Goal: Transaction & Acquisition: Book appointment/travel/reservation

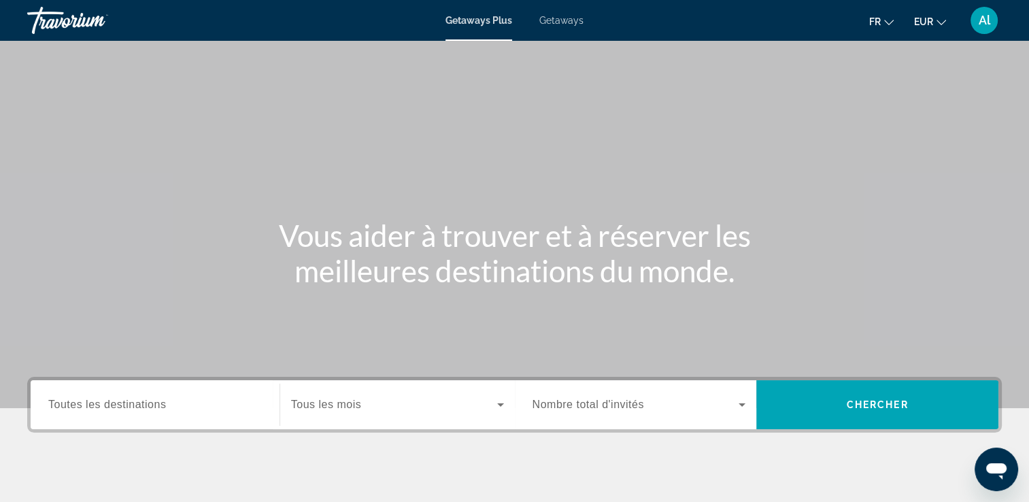
click at [118, 405] on span "Toutes les destinations" at bounding box center [107, 405] width 118 height 12
click at [118, 405] on input "Destination Toutes les destinations" at bounding box center [155, 405] width 214 height 16
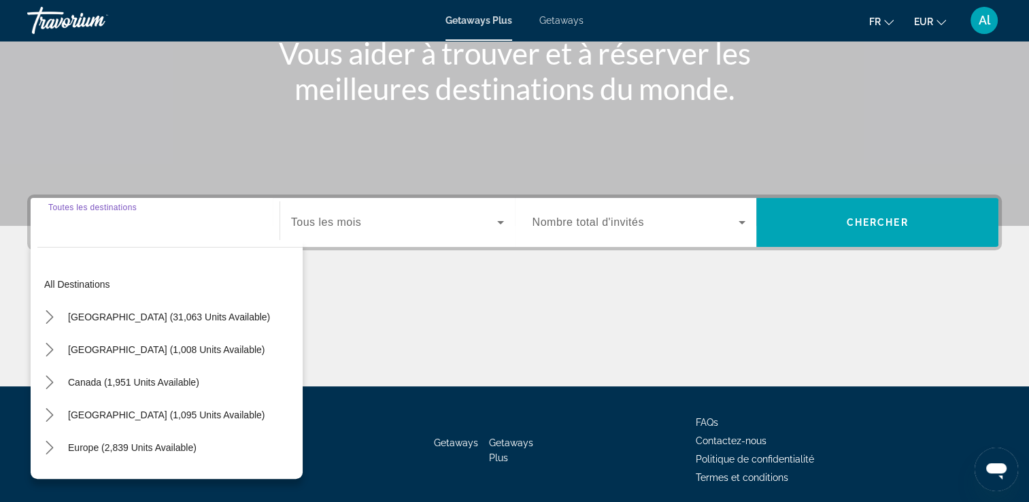
scroll to position [233, 0]
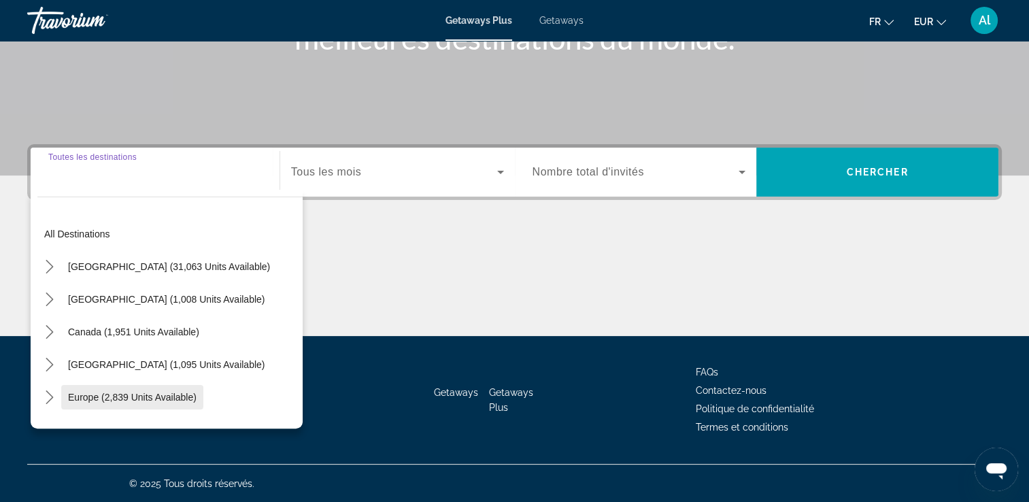
click at [121, 392] on span "Europe (2,839 units available)" at bounding box center [132, 397] width 129 height 11
type input "**********"
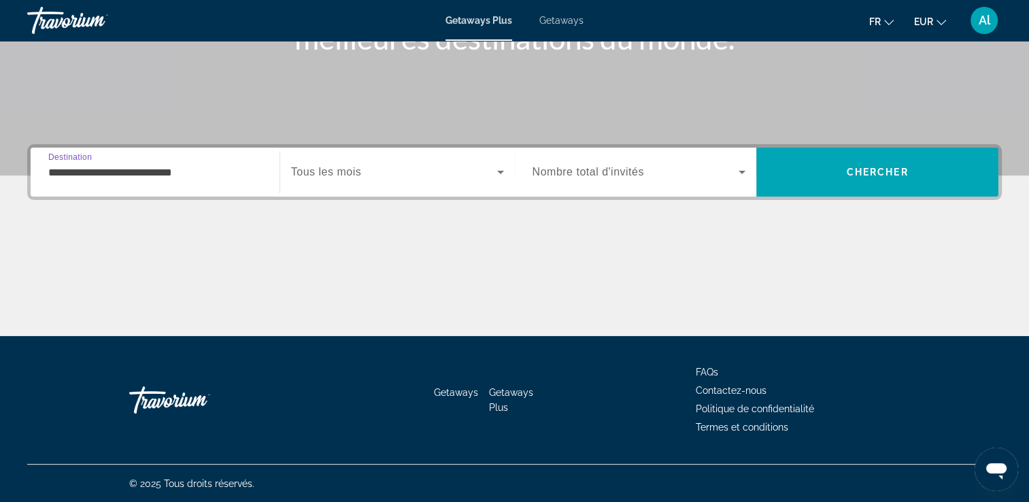
click at [384, 170] on span "Search widget" at bounding box center [394, 172] width 206 height 16
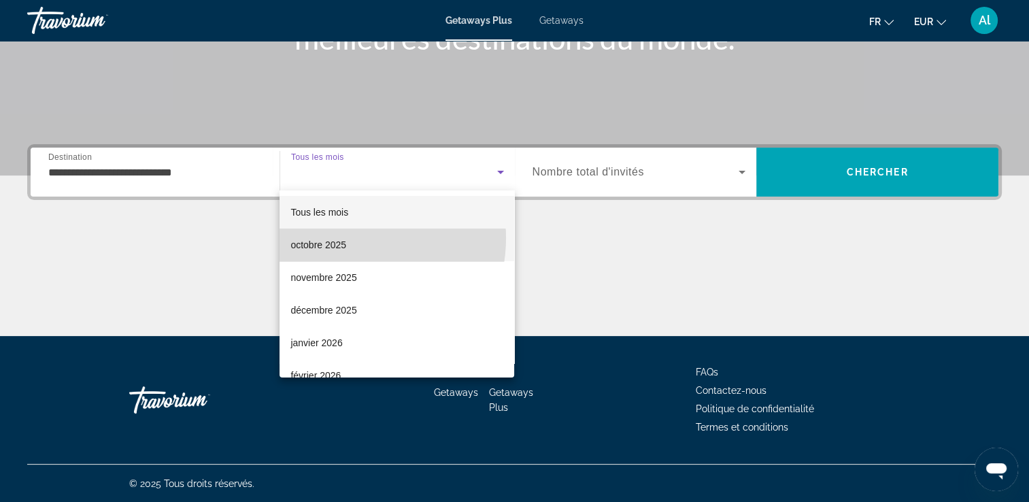
click at [350, 238] on mat-option "octobre 2025" at bounding box center [397, 245] width 235 height 33
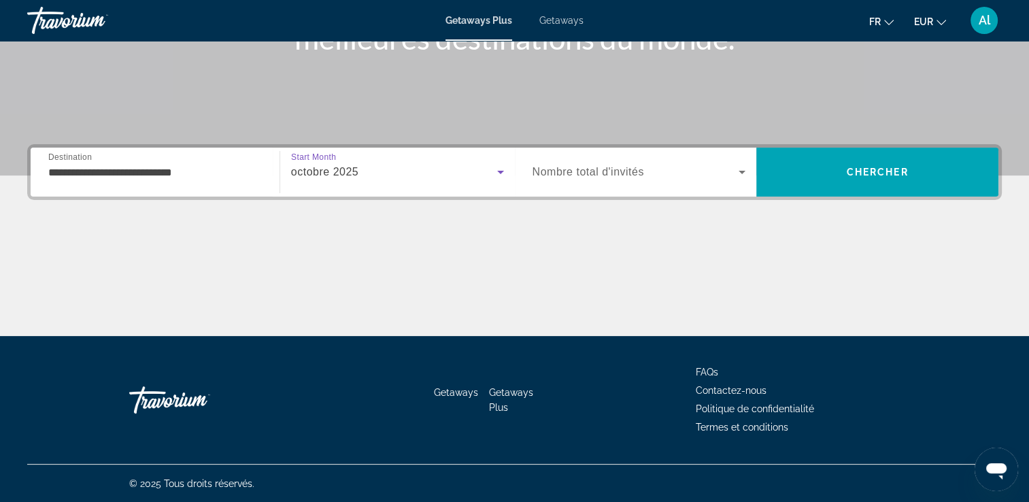
click at [573, 179] on span "Search widget" at bounding box center [636, 172] width 207 height 16
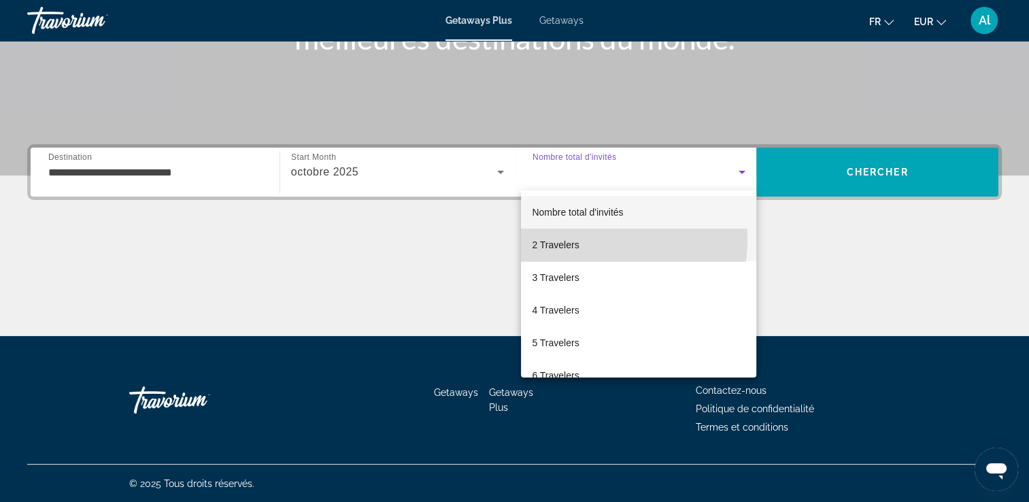
click at [563, 239] on span "2 Travelers" at bounding box center [555, 245] width 47 height 16
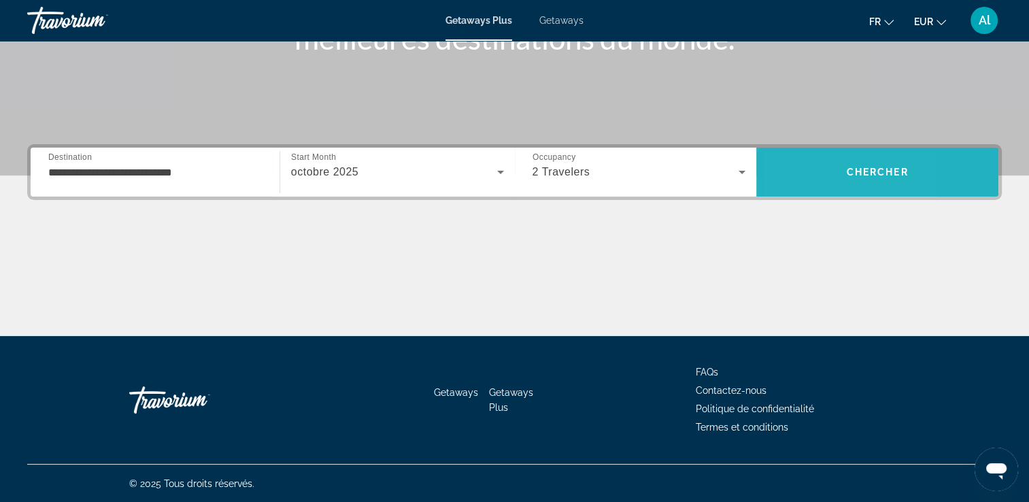
click at [797, 183] on span "Search" at bounding box center [877, 172] width 242 height 33
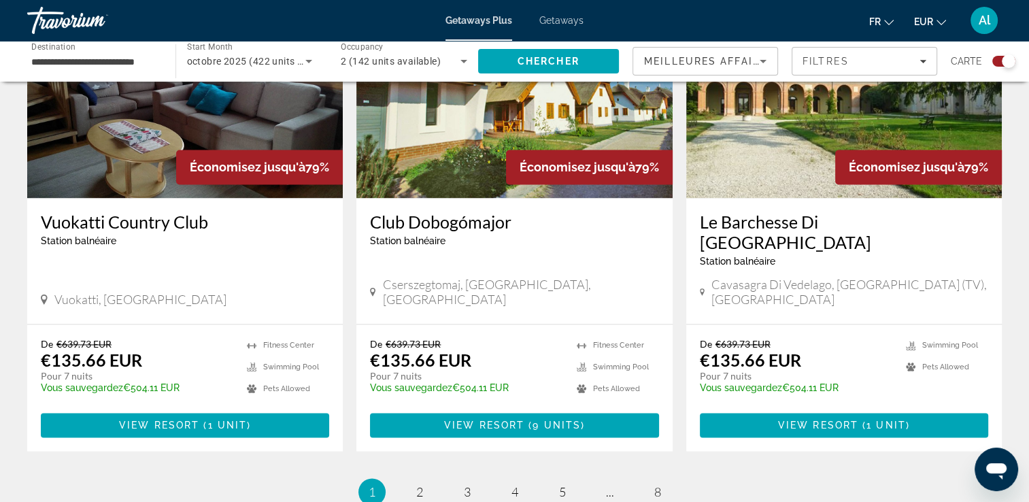
scroll to position [2076, 0]
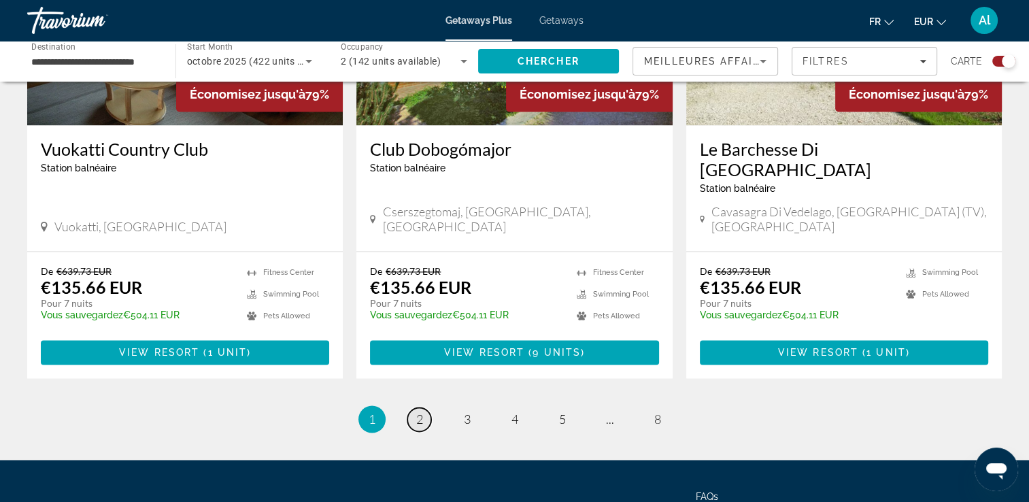
click at [425, 407] on link "page 2" at bounding box center [419, 419] width 24 height 24
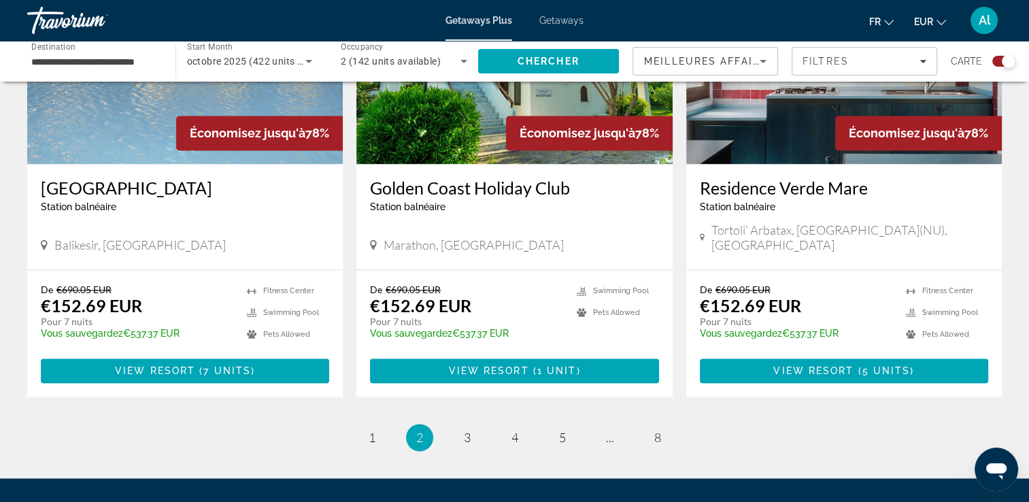
scroll to position [2095, 0]
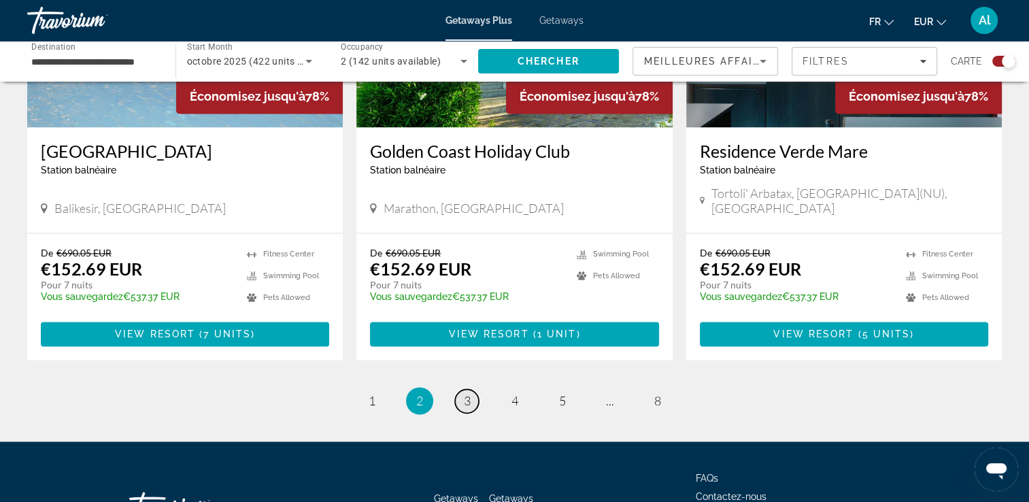
click at [464, 393] on span "3" at bounding box center [467, 400] width 7 height 15
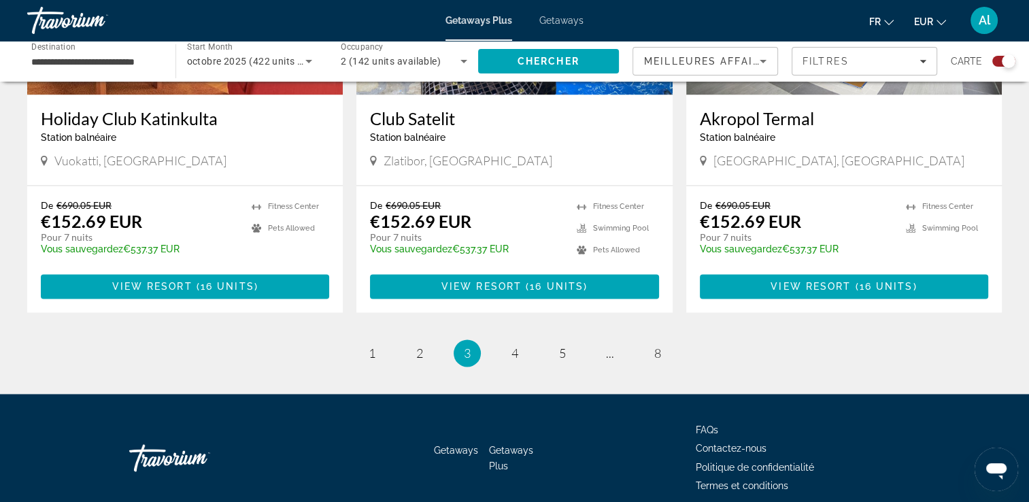
scroll to position [2120, 0]
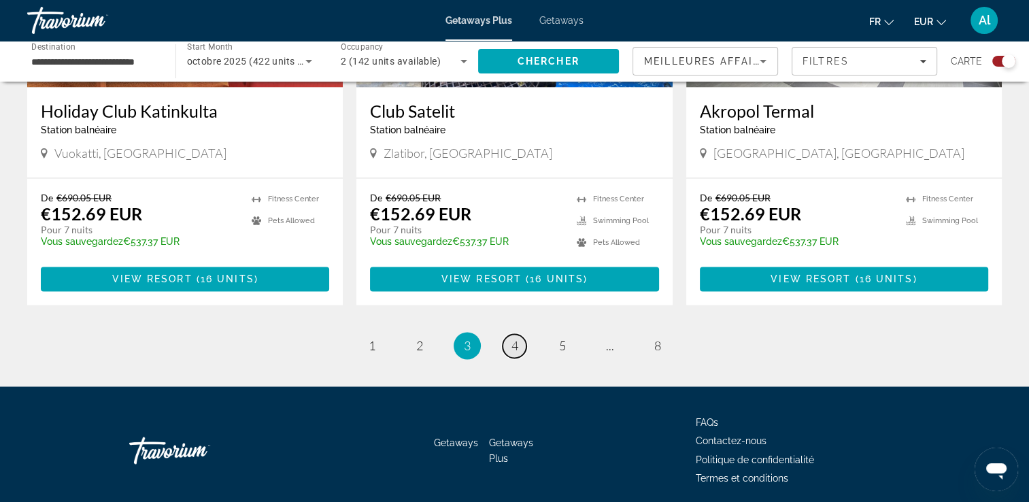
click at [512, 338] on span "4" at bounding box center [515, 345] width 7 height 15
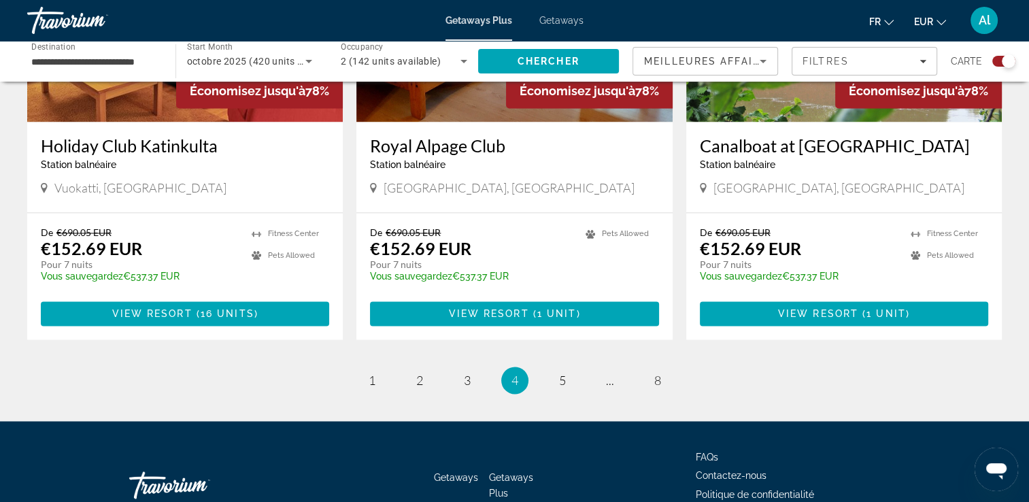
scroll to position [2120, 0]
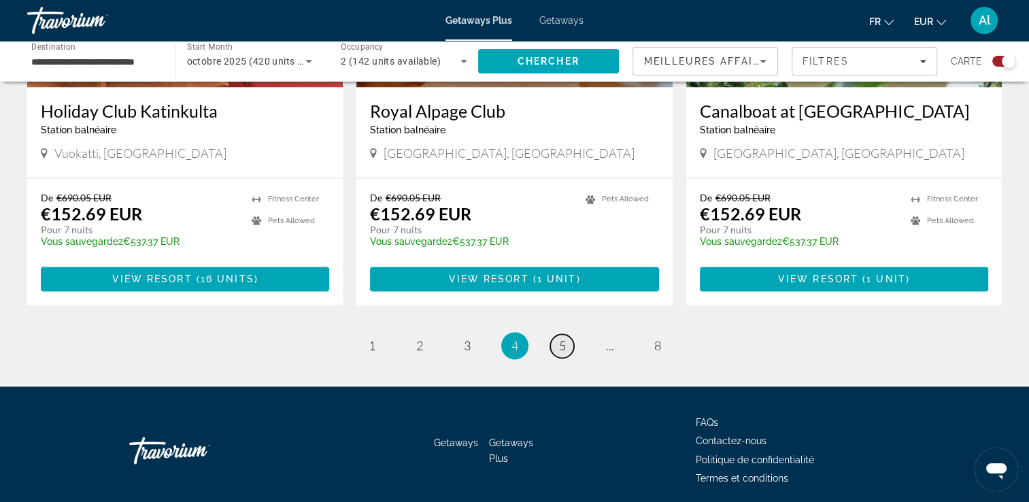
click at [563, 338] on span "5" at bounding box center [562, 345] width 7 height 15
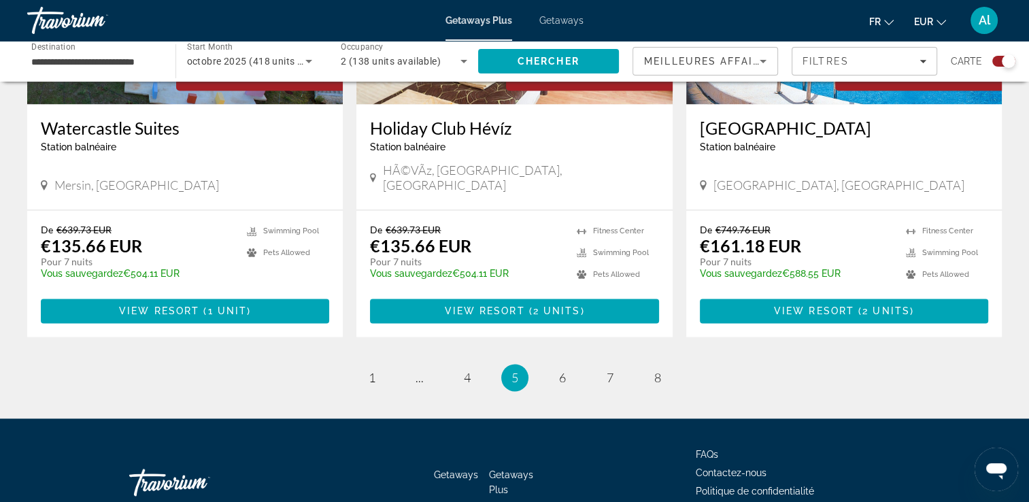
scroll to position [2120, 0]
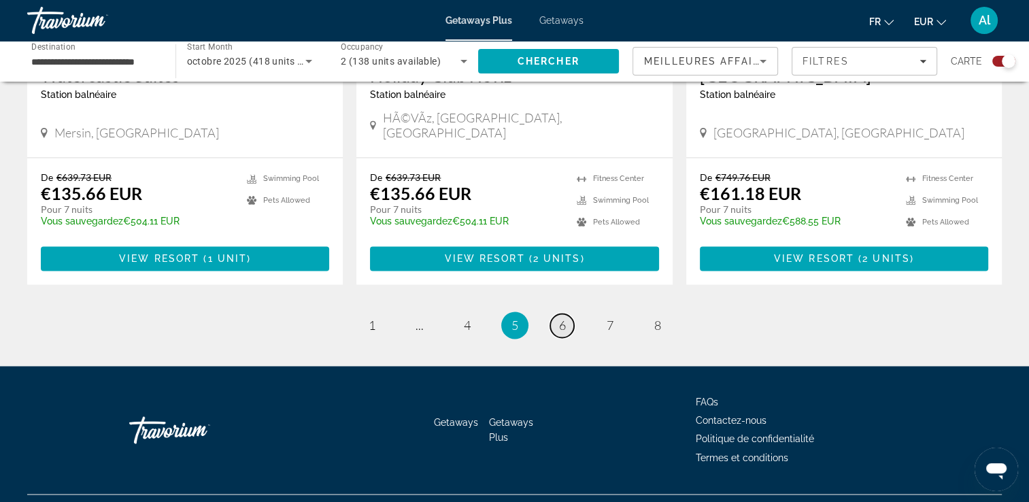
click at [561, 318] on span "6" at bounding box center [562, 325] width 7 height 15
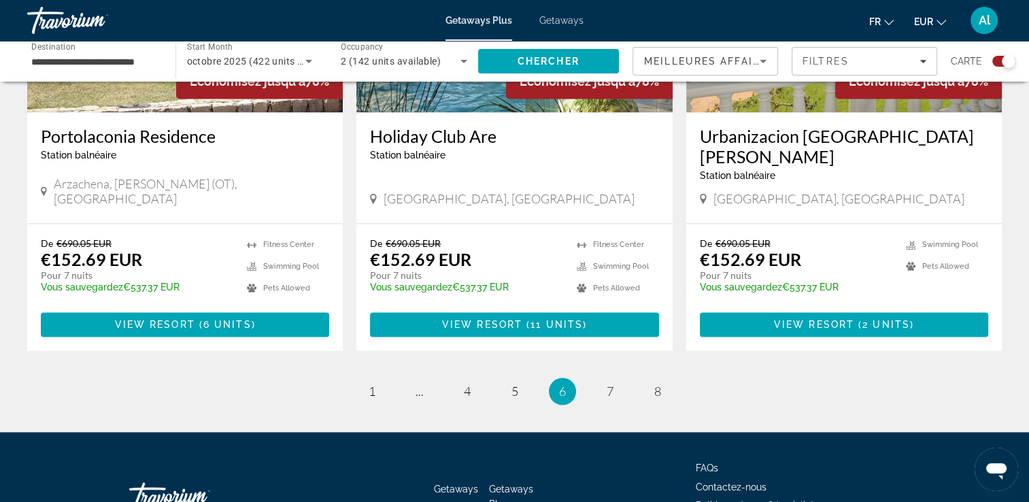
scroll to position [2139, 0]
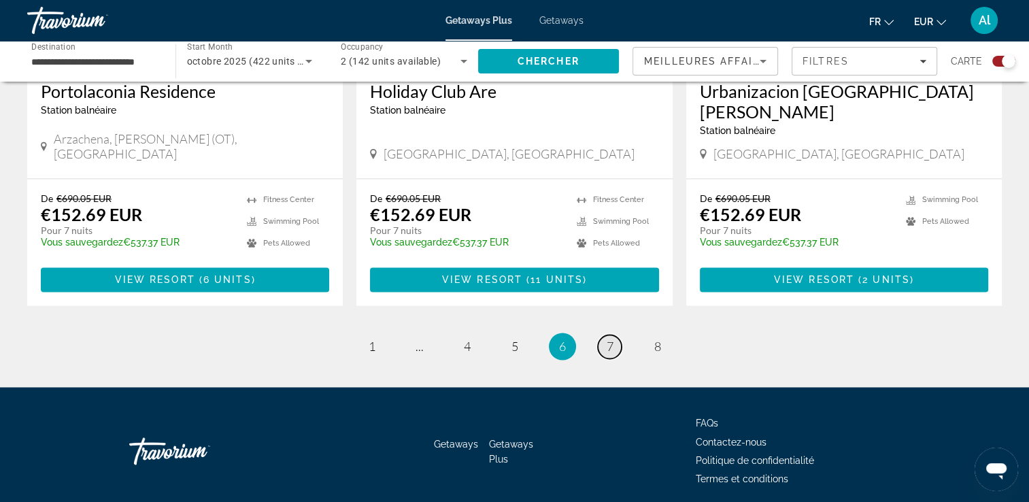
click at [607, 339] on span "7" at bounding box center [610, 346] width 7 height 15
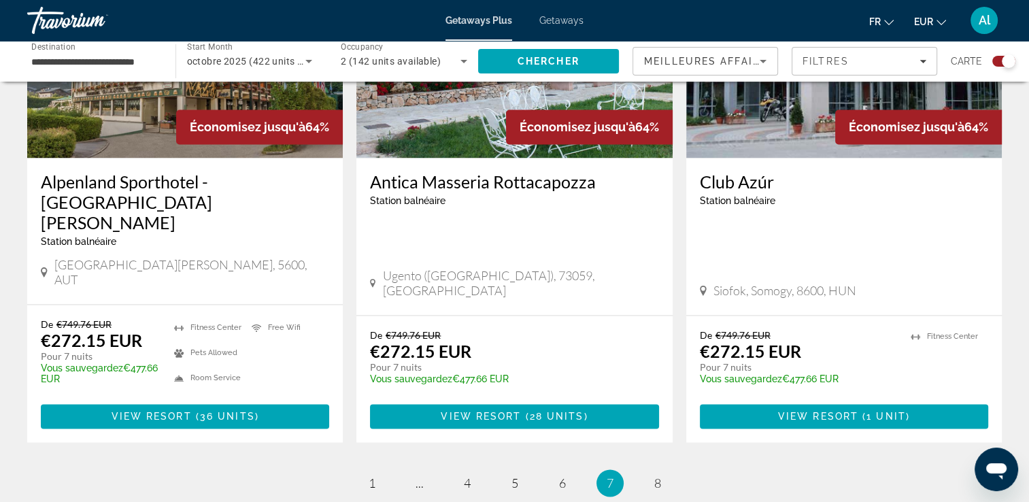
scroll to position [2150, 0]
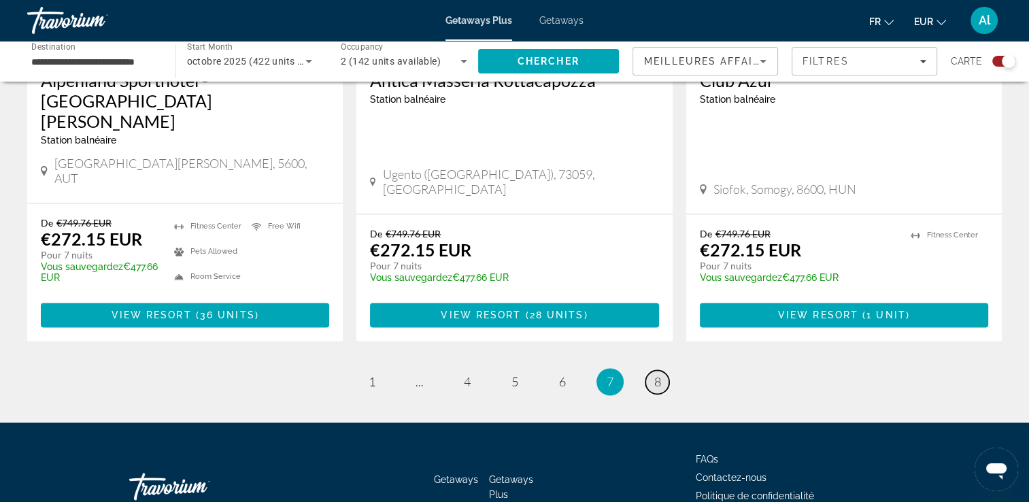
click at [660, 374] on span "8" at bounding box center [657, 381] width 7 height 15
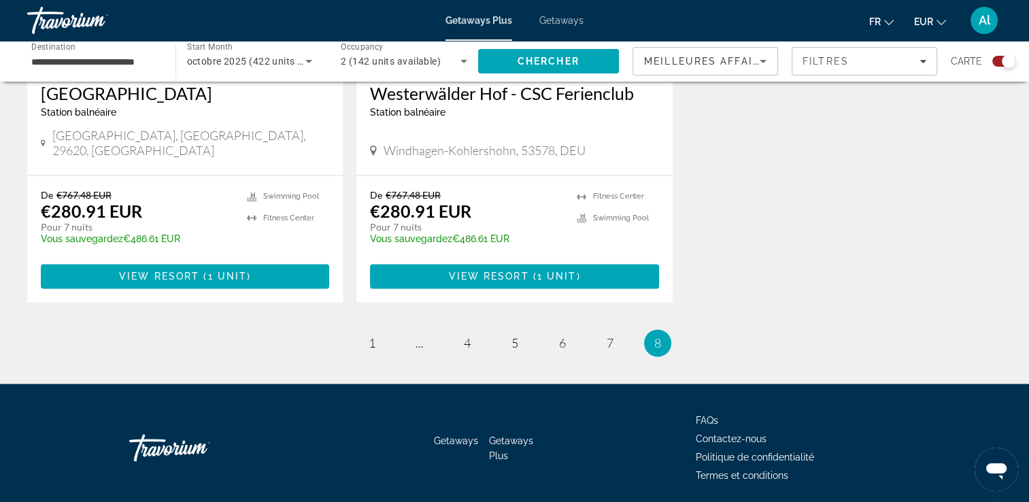
scroll to position [2161, 0]
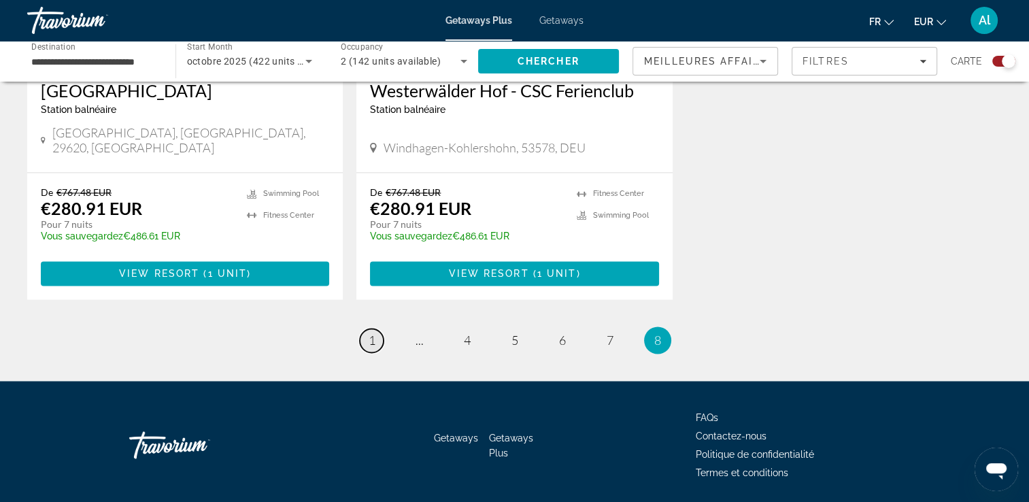
click at [377, 329] on link "page 1" at bounding box center [372, 341] width 24 height 24
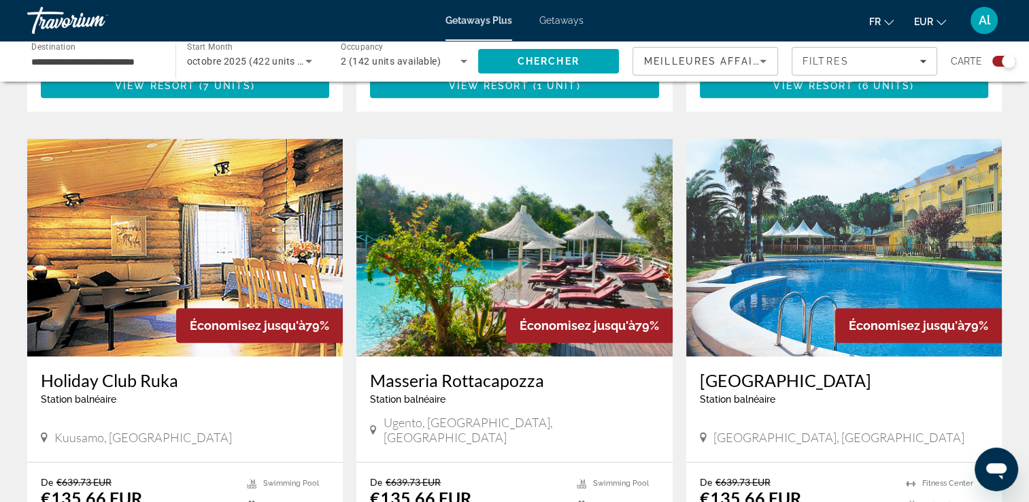
scroll to position [898, 0]
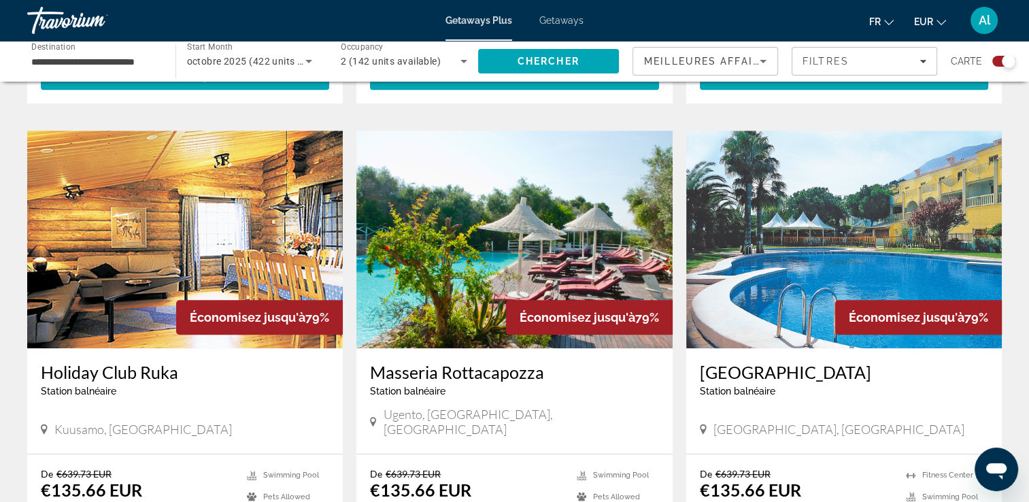
click at [446, 386] on div "Station balnéaire - Ceci est une station d'adultes seulement" at bounding box center [514, 391] width 288 height 11
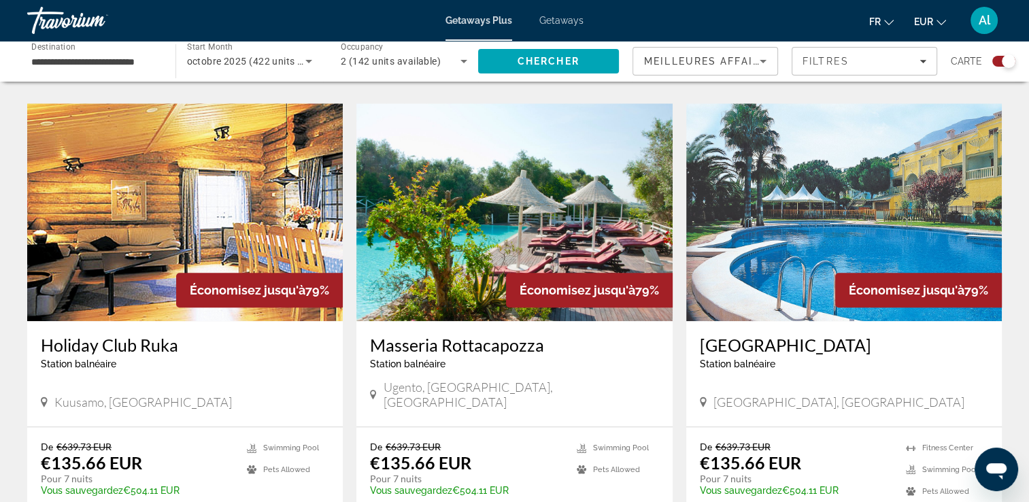
scroll to position [1034, 0]
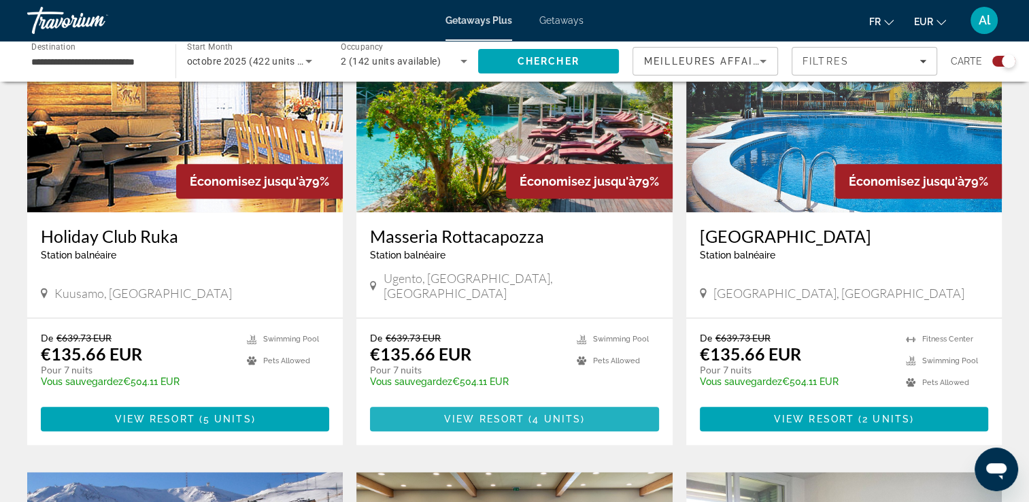
click at [522, 414] on span "View Resort" at bounding box center [484, 419] width 80 height 11
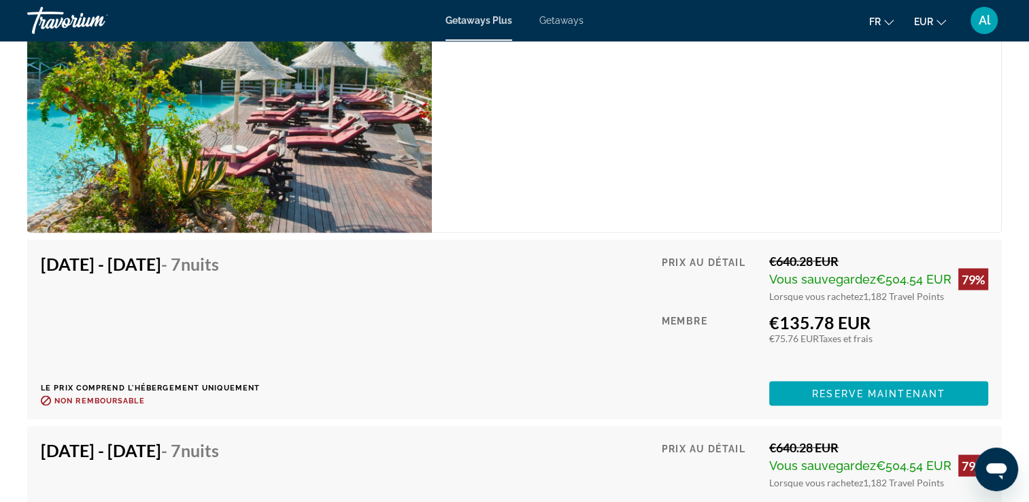
scroll to position [2394, 0]
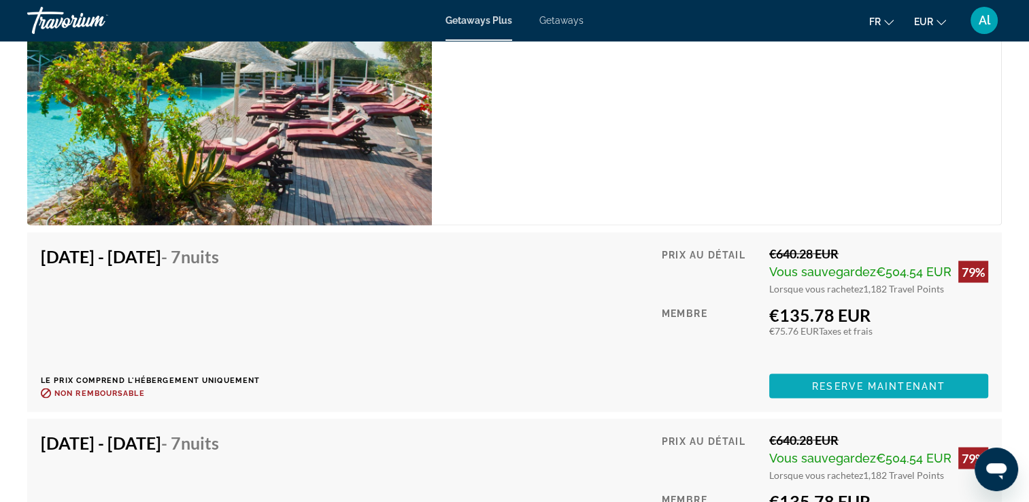
click at [870, 385] on span "Reserve maintenant" at bounding box center [878, 385] width 133 height 11
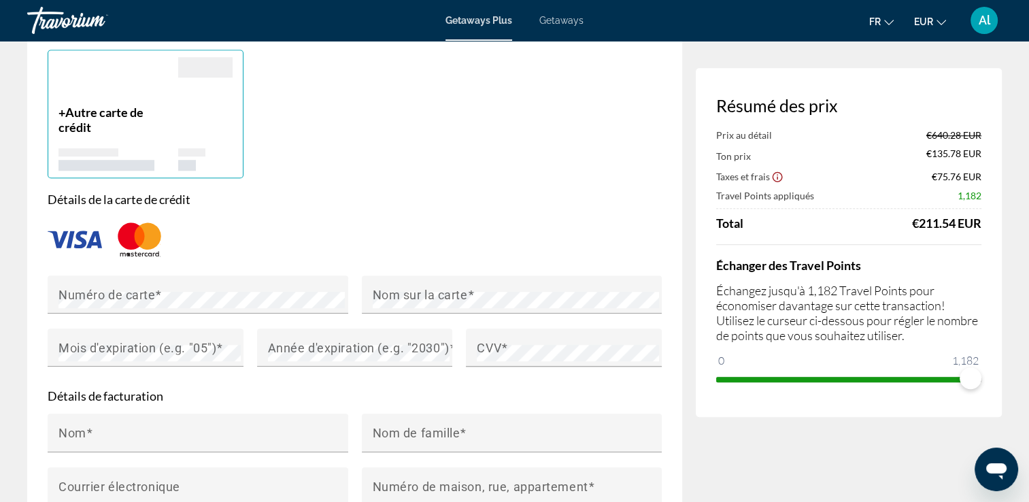
scroll to position [1042, 0]
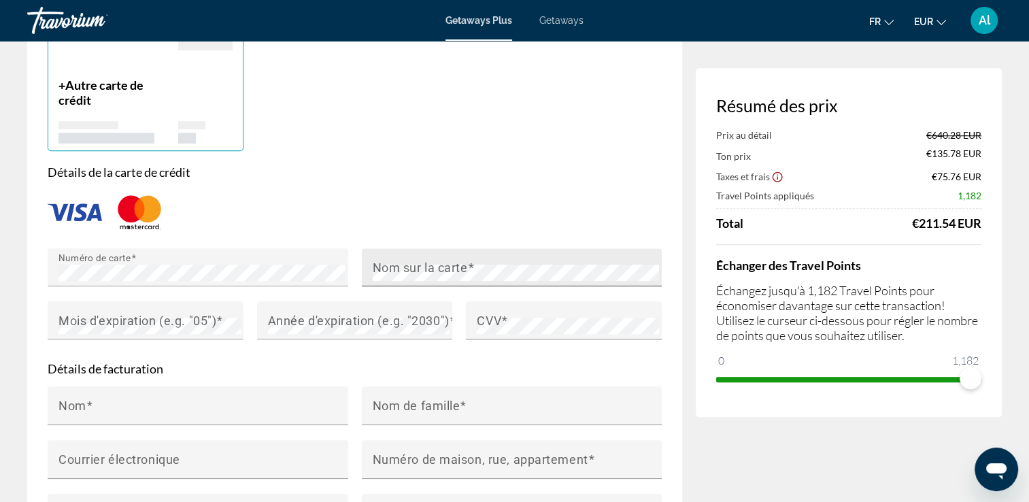
click at [448, 274] on mat-label "Nom sur la carte" at bounding box center [420, 267] width 95 height 14
click at [213, 327] on mat-label "Mois d'expiration (e.g. "05")" at bounding box center [138, 320] width 158 height 14
click at [188, 339] on div "Mois d'expiration (e.g. "05")" at bounding box center [150, 320] width 182 height 38
click at [478, 327] on mat-label "CVV" at bounding box center [489, 320] width 24 height 14
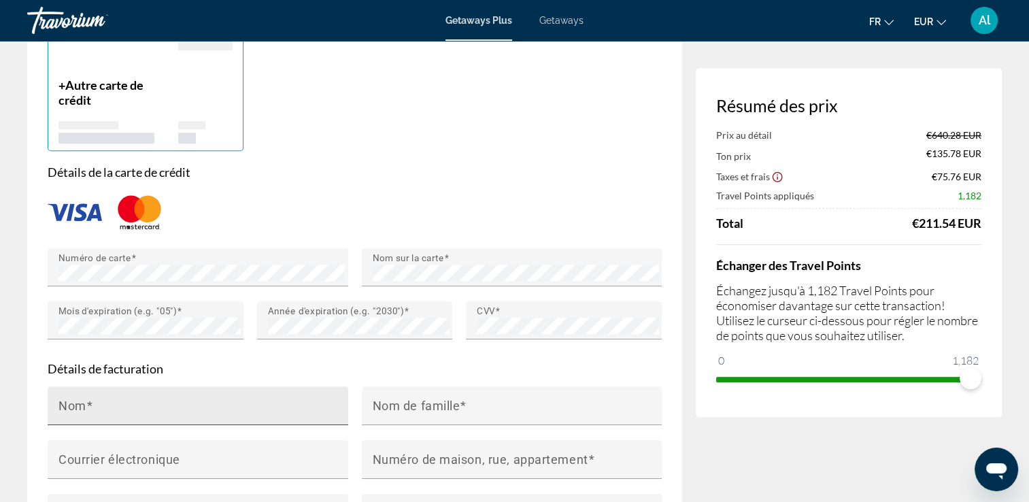
click at [256, 415] on div "Nom" at bounding box center [202, 405] width 287 height 39
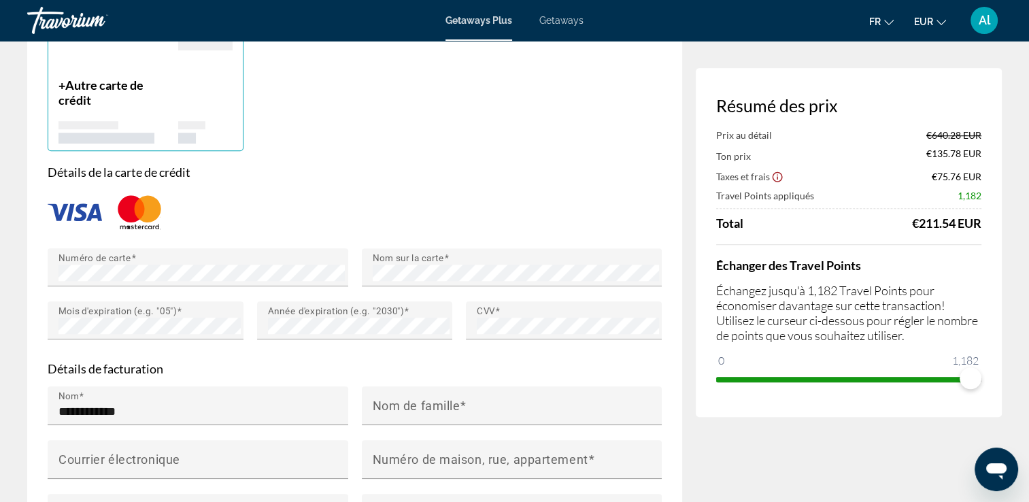
click at [191, 397] on form "**********" at bounding box center [355, 396] width 614 height 463
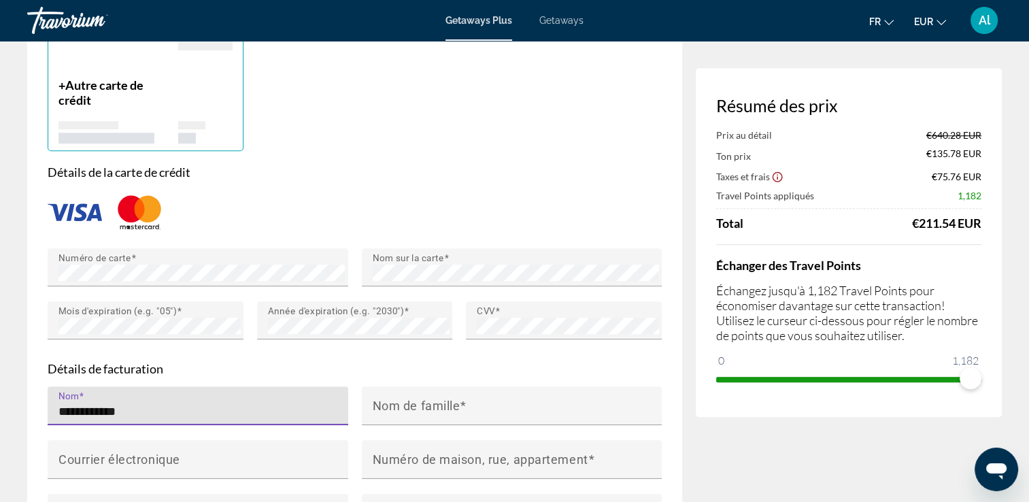
click at [167, 417] on input "**********" at bounding box center [202, 411] width 287 height 16
type input "*"
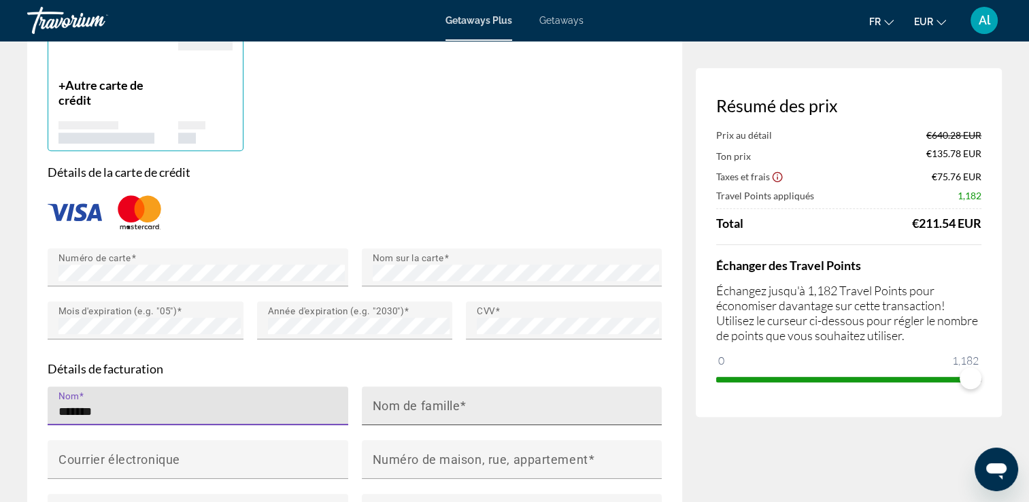
type input "*******"
click at [422, 420] on input "Nom de famille" at bounding box center [516, 411] width 287 height 16
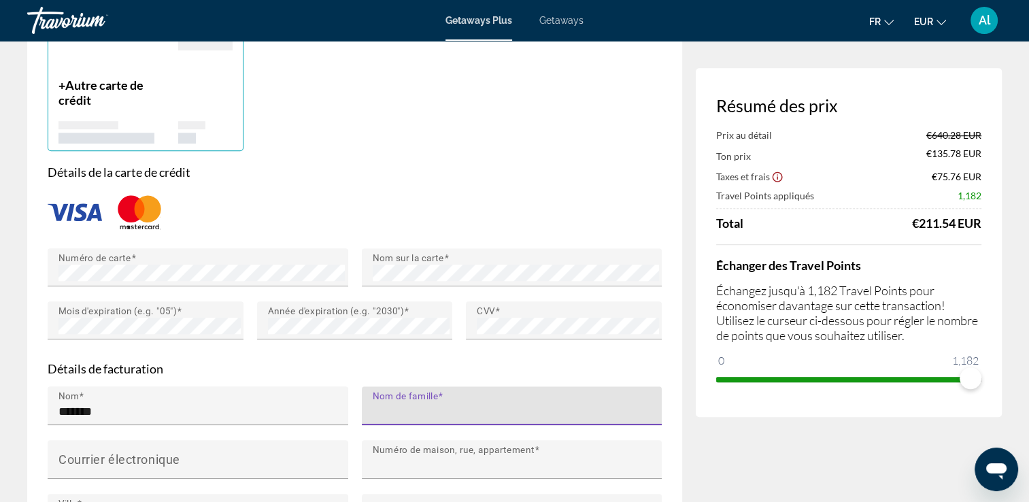
type input "**********"
type input "*"
type input "*********"
type input "*****"
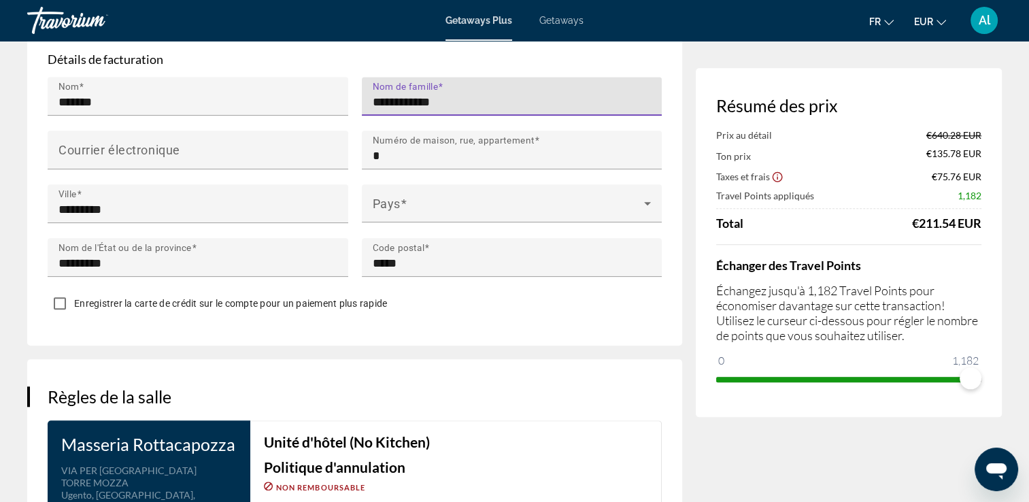
scroll to position [1369, 0]
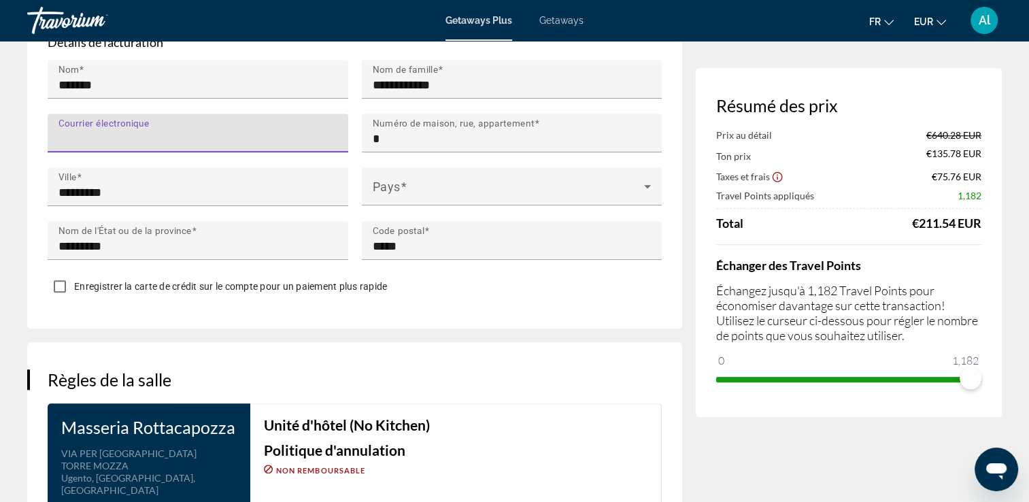
click at [197, 144] on input "Courrier électronique" at bounding box center [202, 139] width 287 height 16
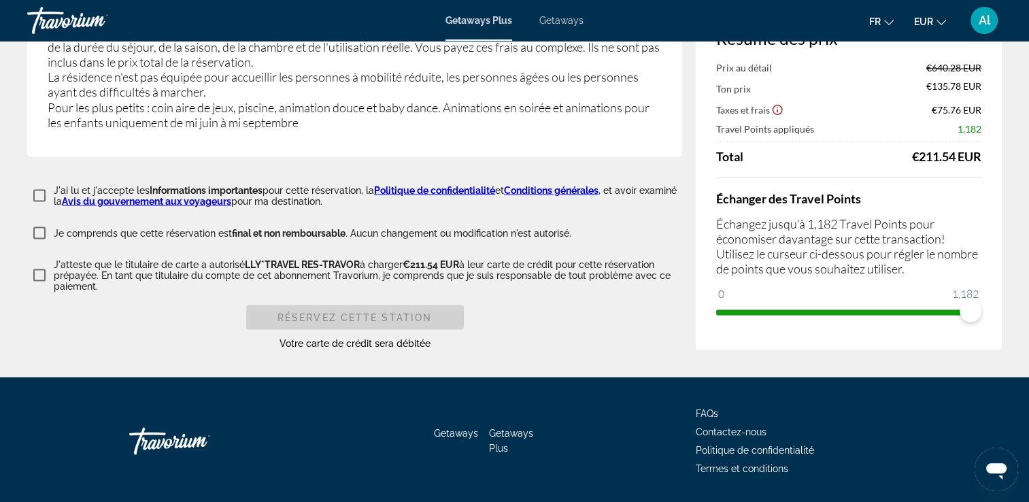
scroll to position [2505, 0]
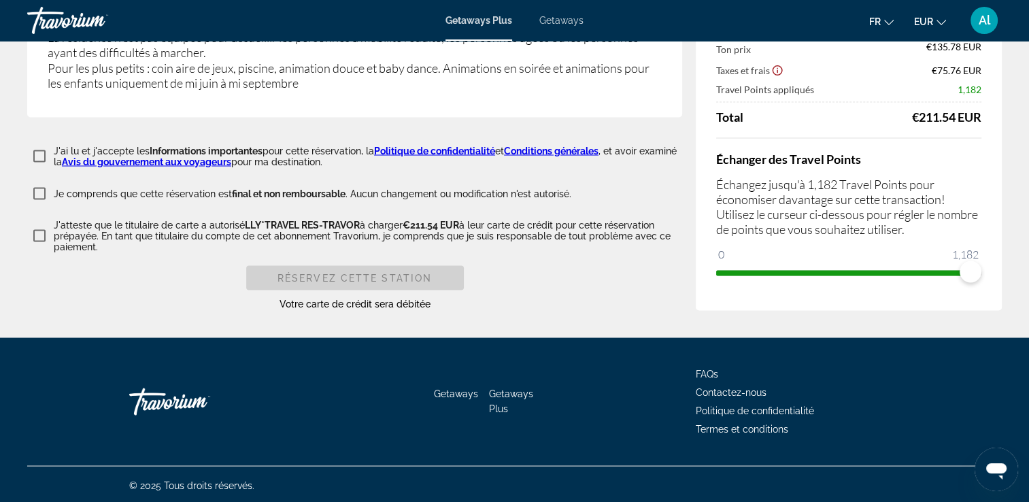
type input "**********"
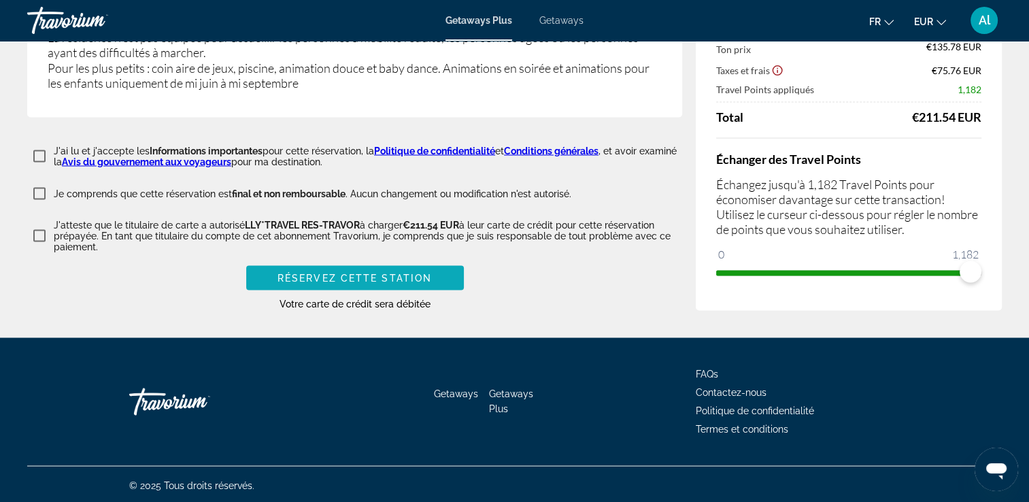
click at [378, 274] on span "Réservez cette station" at bounding box center [355, 277] width 154 height 11
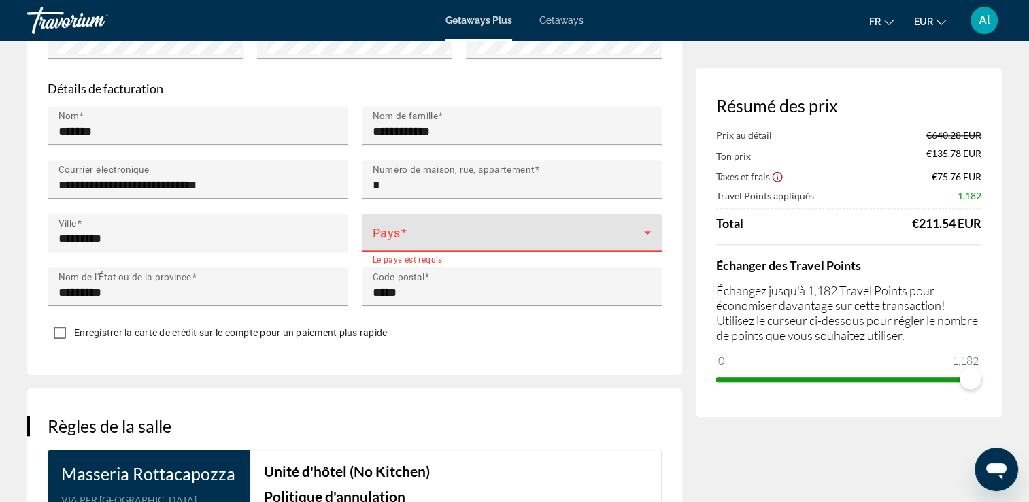
click at [400, 246] on span "Main content" at bounding box center [509, 238] width 272 height 16
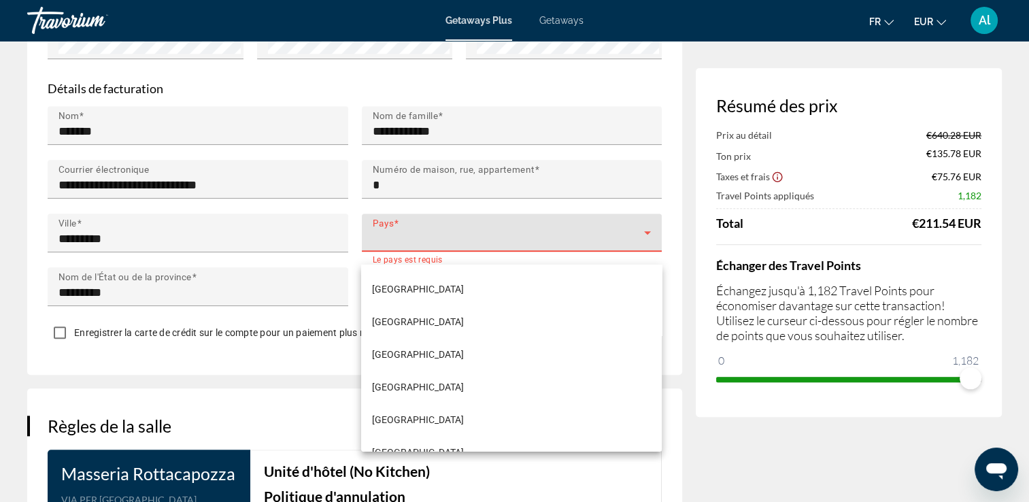
scroll to position [2367, 0]
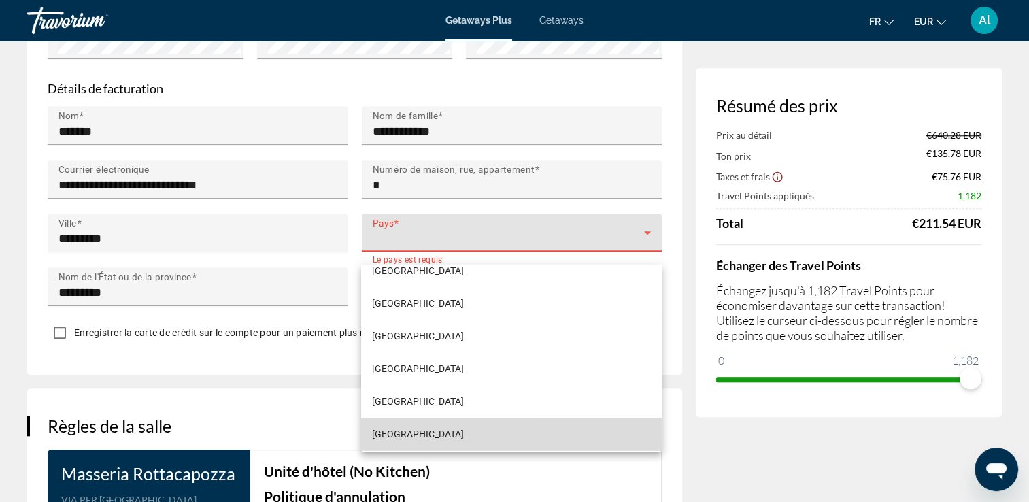
click at [567, 434] on mat-option "[GEOGRAPHIC_DATA]" at bounding box center [511, 434] width 300 height 33
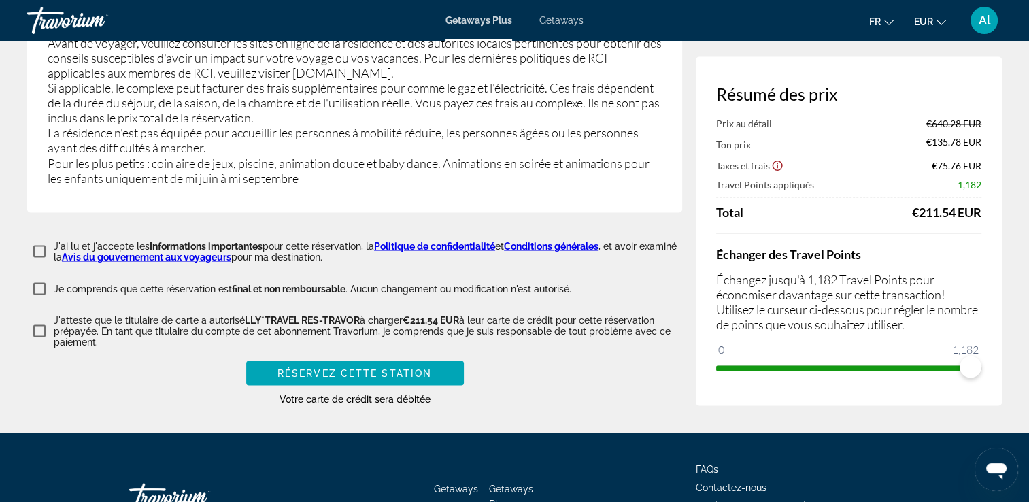
scroll to position [2505, 0]
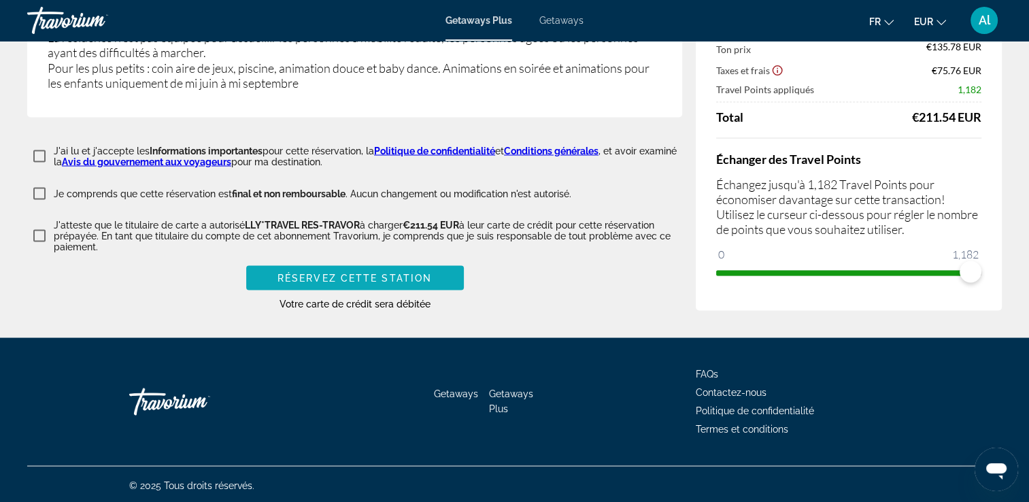
click at [329, 278] on span "Réservez cette station" at bounding box center [355, 277] width 154 height 11
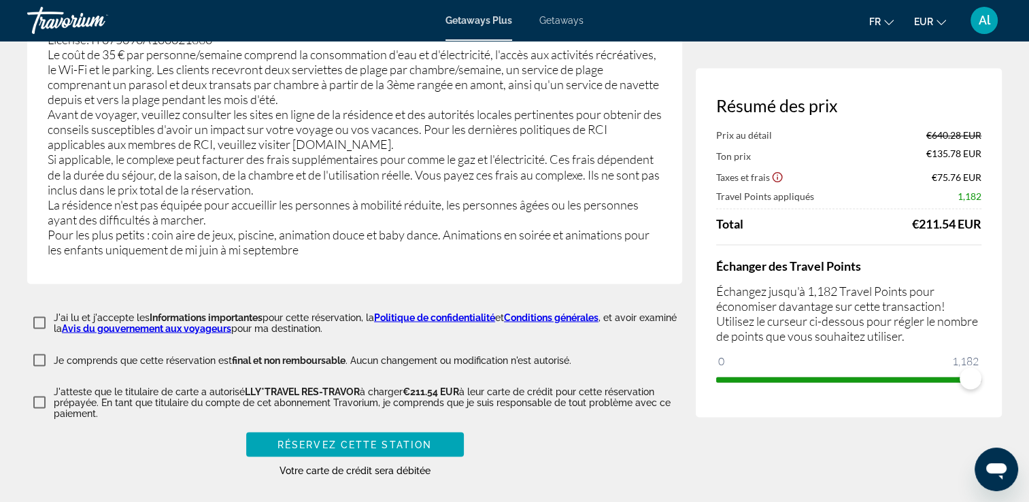
scroll to position [2421, 0]
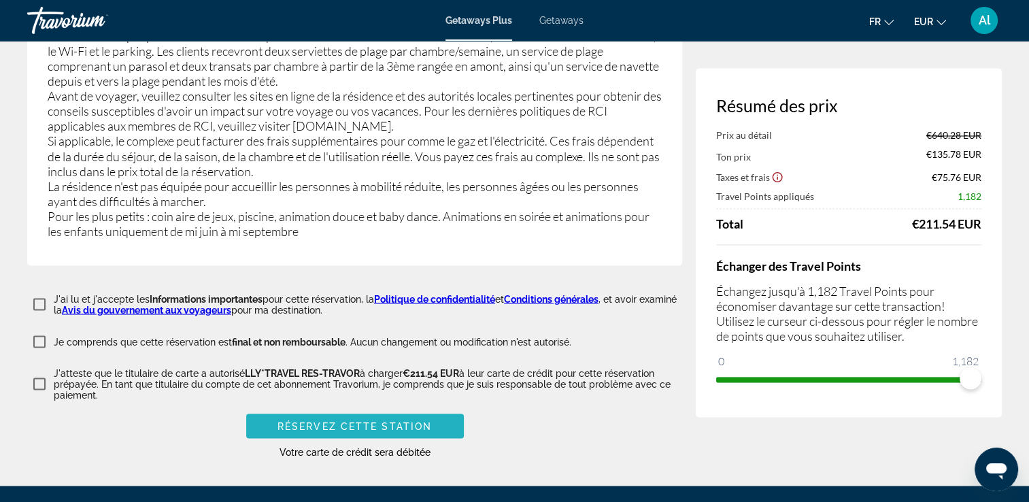
click at [329, 420] on span "Réservez cette station" at bounding box center [355, 425] width 154 height 11
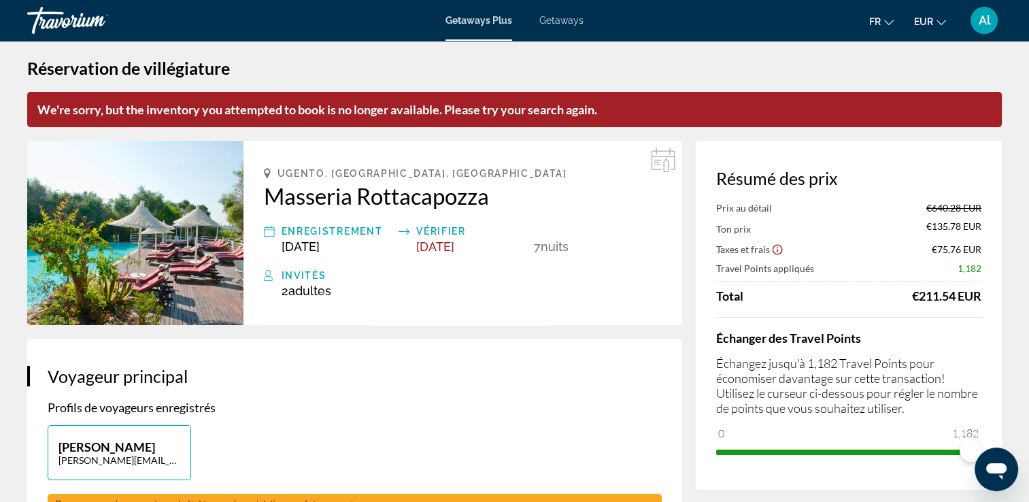
scroll to position [0, 0]
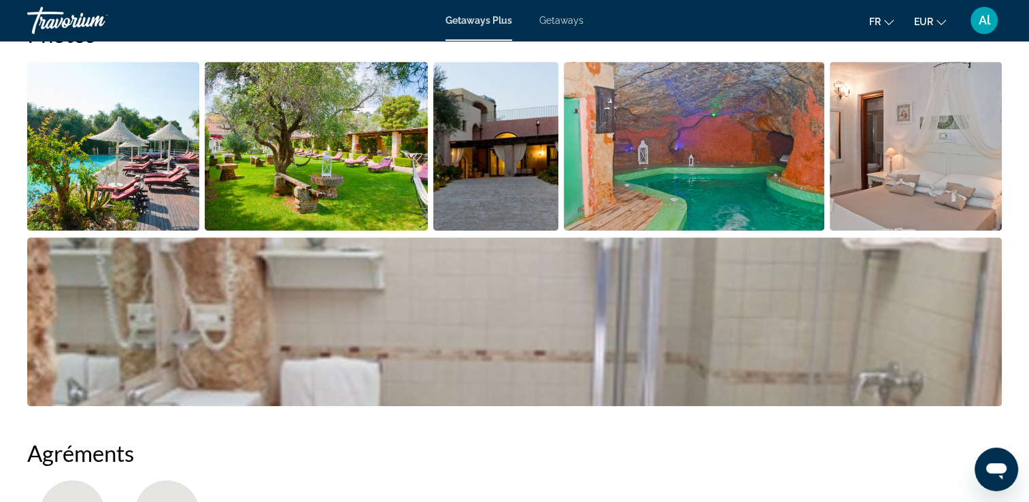
scroll to position [698, 0]
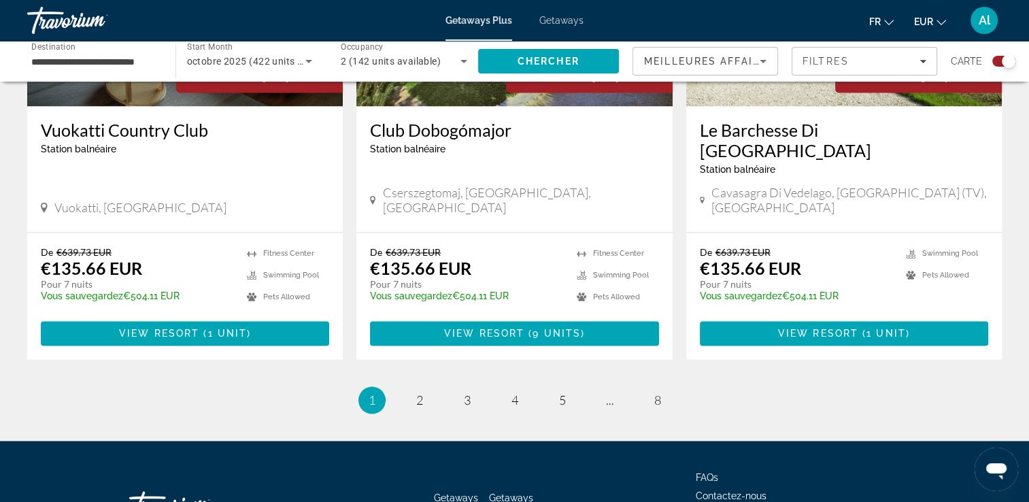
scroll to position [2120, 0]
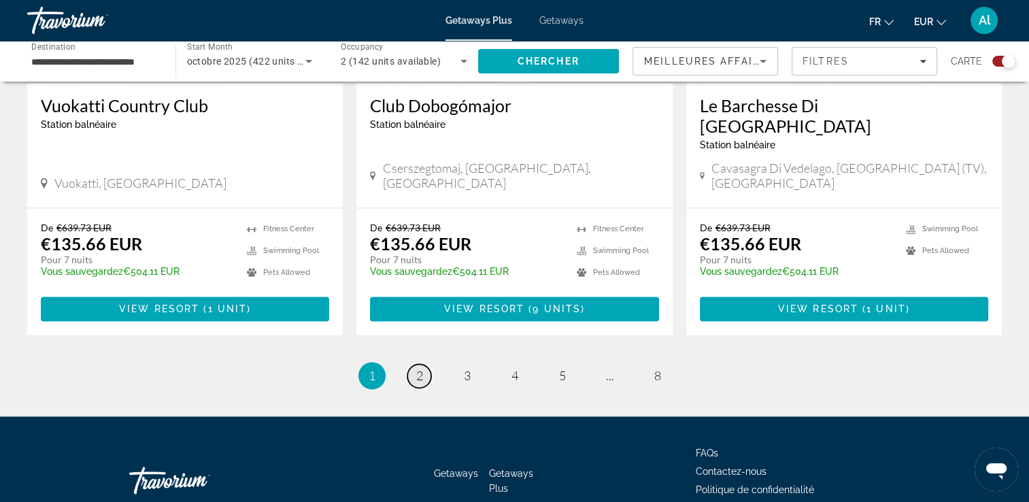
click at [422, 368] on span "2" at bounding box center [419, 375] width 7 height 15
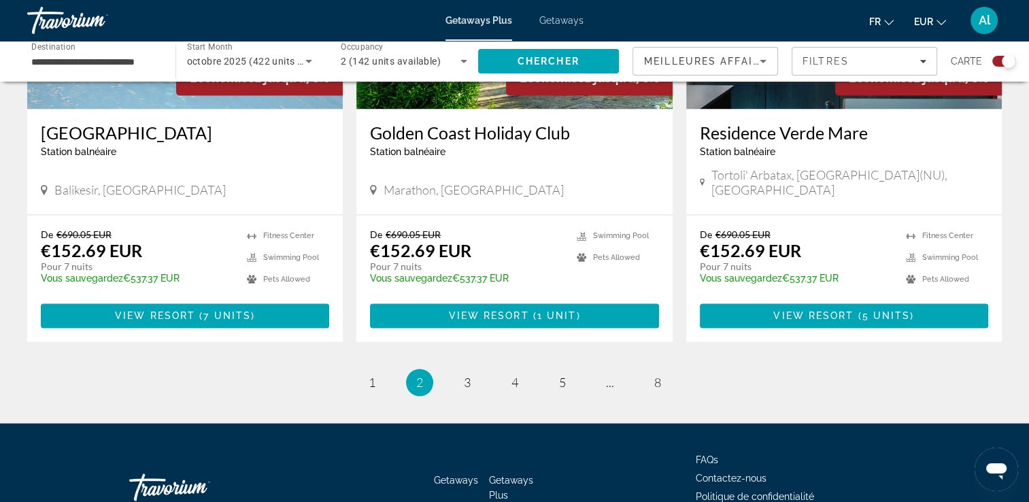
scroll to position [2120, 0]
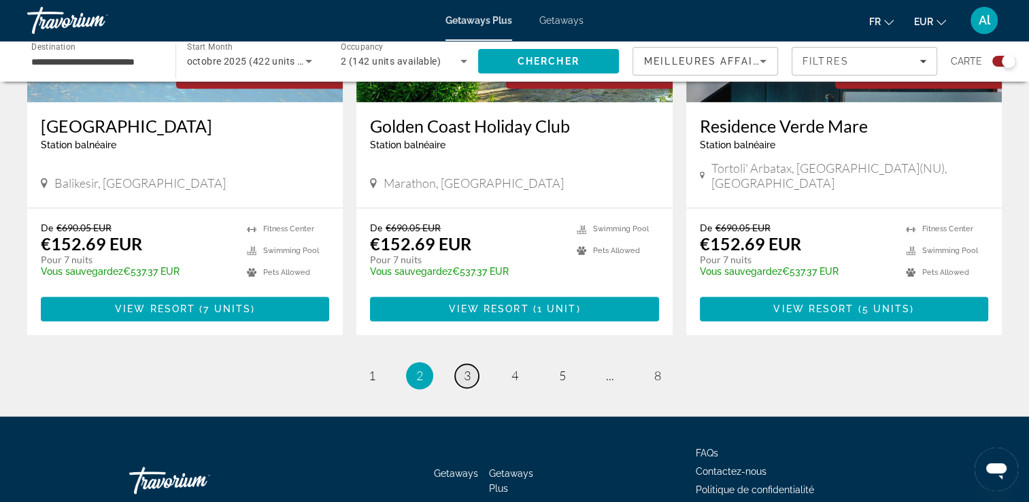
click at [465, 368] on span "3" at bounding box center [467, 375] width 7 height 15
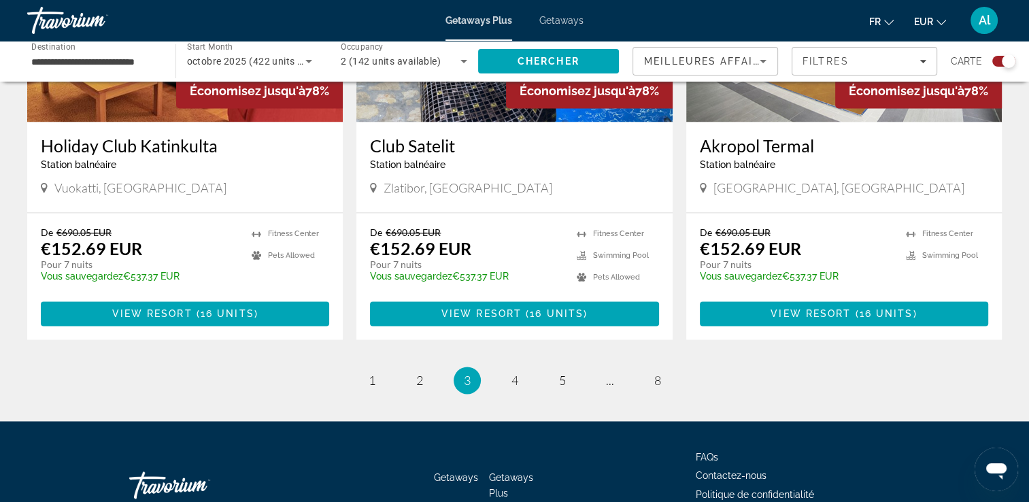
scroll to position [2120, 0]
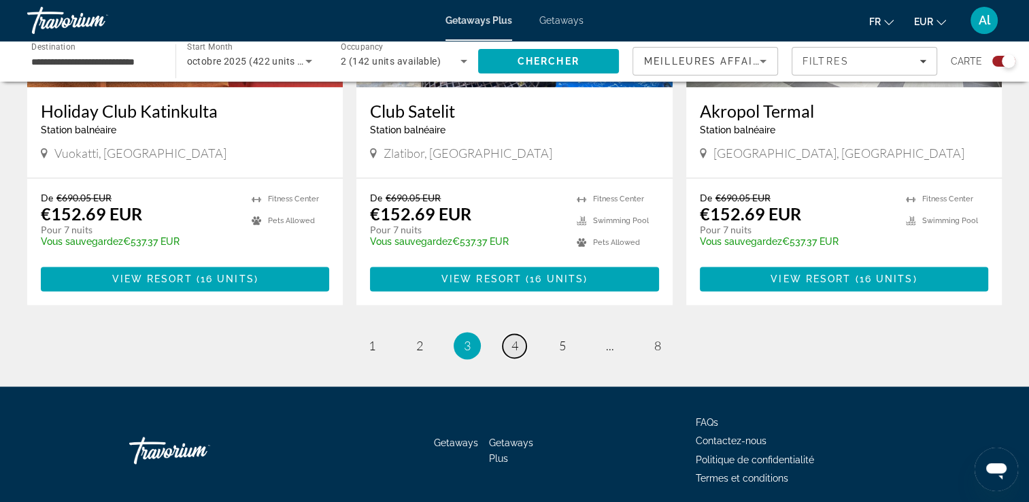
click at [520, 334] on link "page 4" at bounding box center [515, 346] width 24 height 24
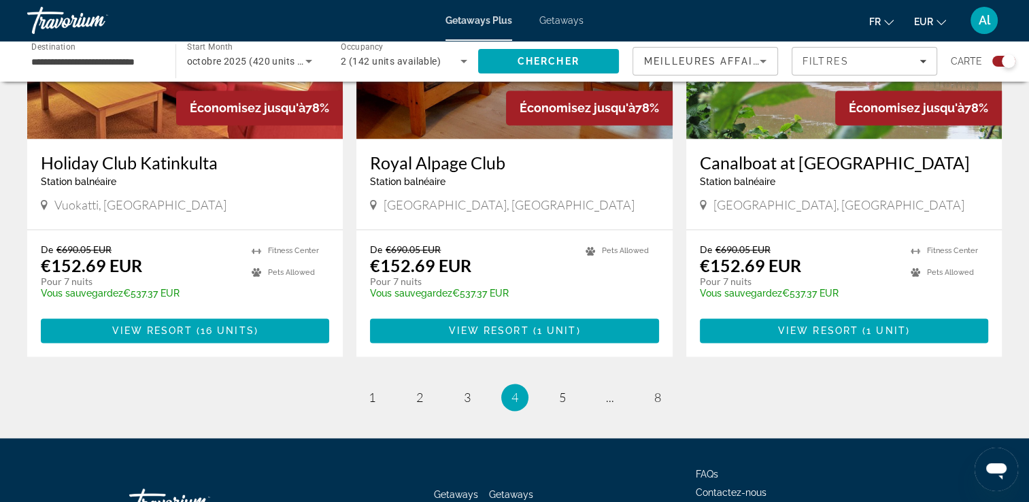
scroll to position [2120, 0]
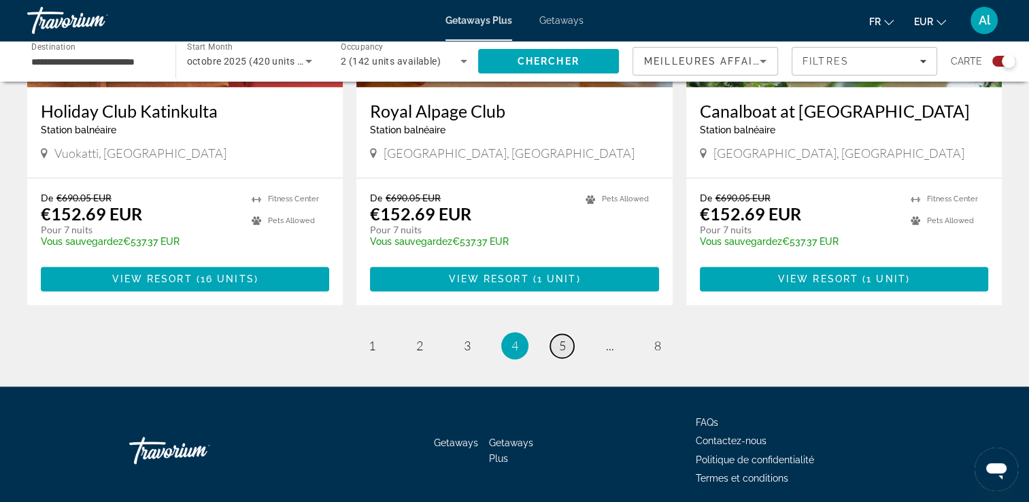
click at [569, 334] on link "page 5" at bounding box center [562, 346] width 24 height 24
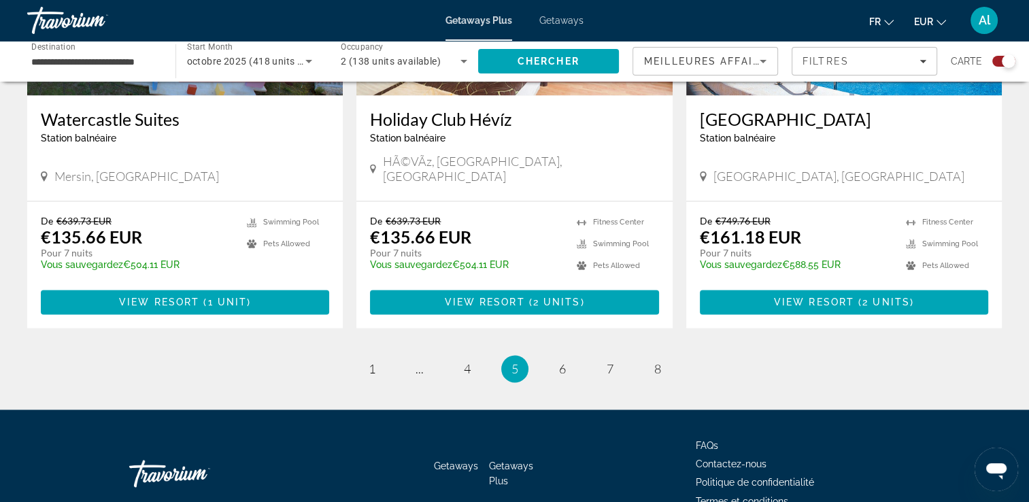
scroll to position [2120, 0]
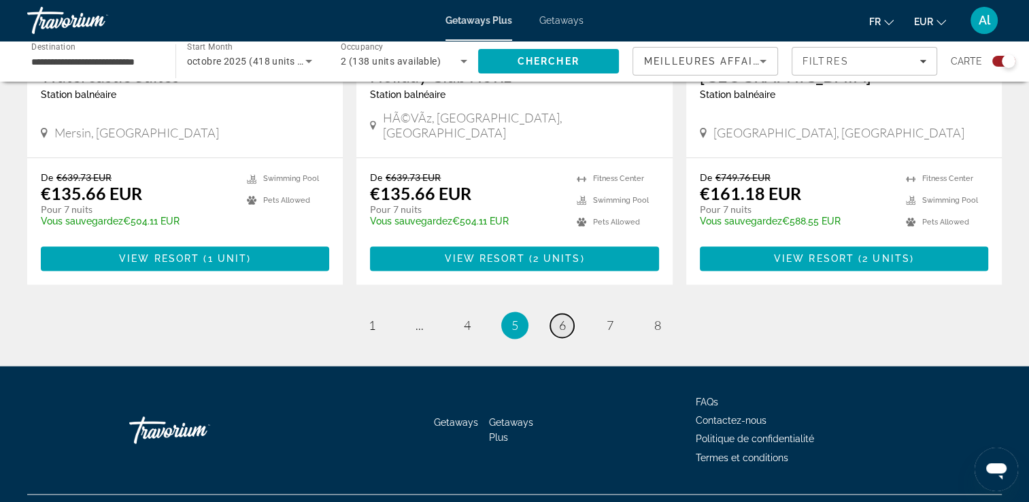
click at [563, 318] on span "6" at bounding box center [562, 325] width 7 height 15
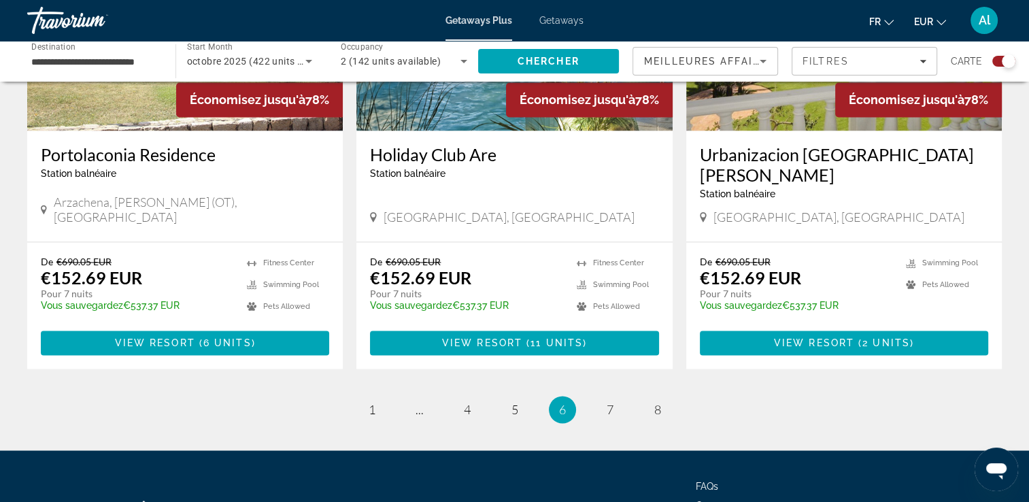
scroll to position [2139, 0]
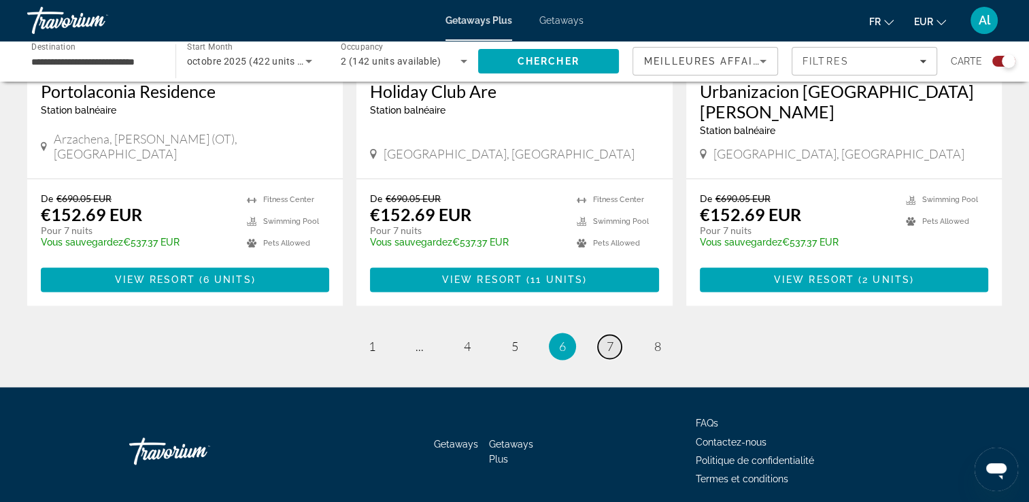
click at [611, 339] on span "7" at bounding box center [610, 346] width 7 height 15
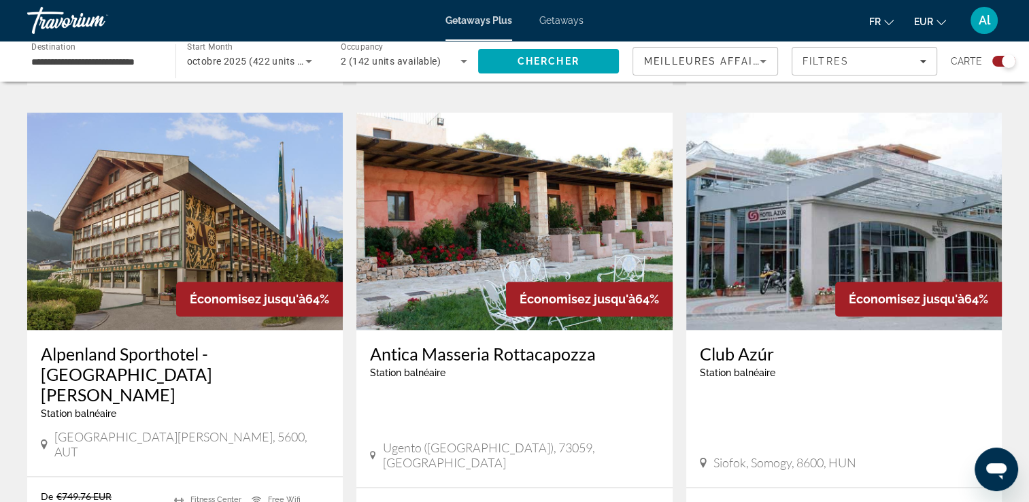
scroll to position [1940, 0]
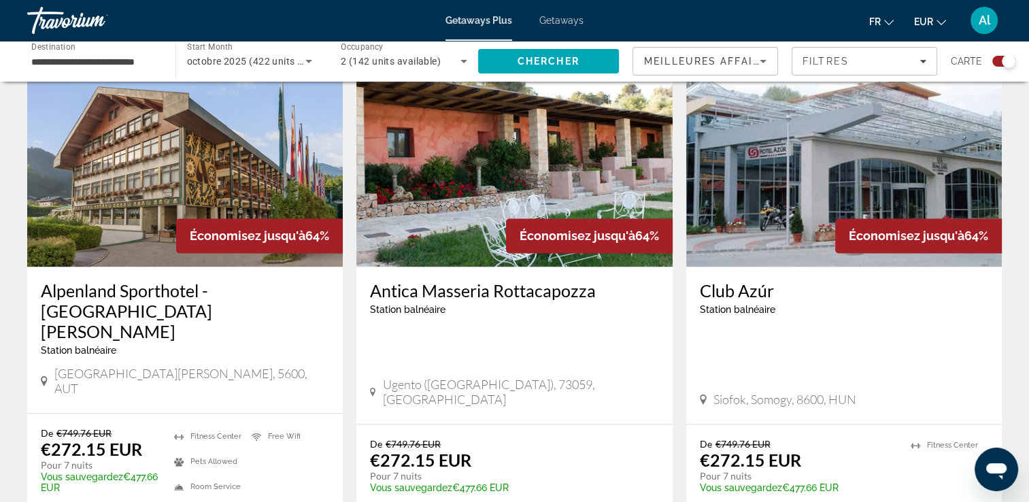
click at [549, 218] on div "Économisez jusqu'à 64%" at bounding box center [589, 235] width 167 height 35
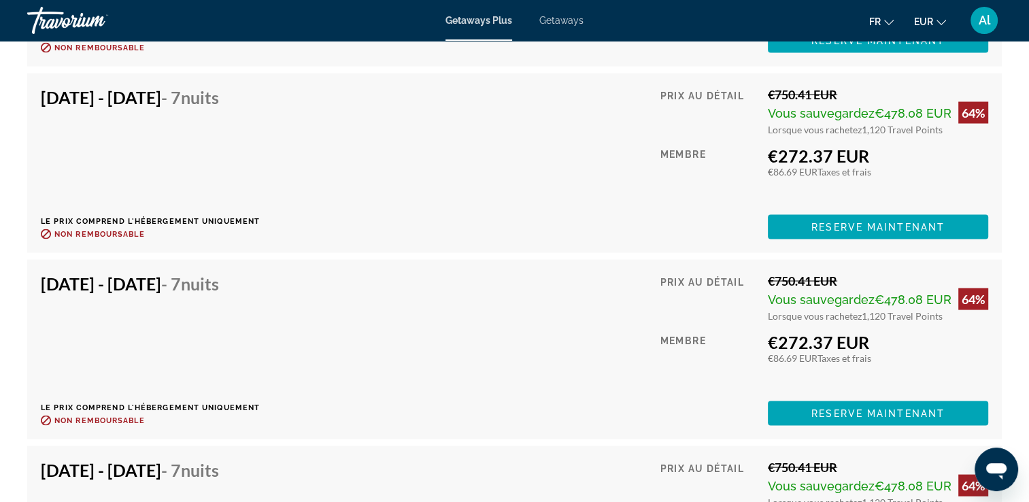
scroll to position [2548, 0]
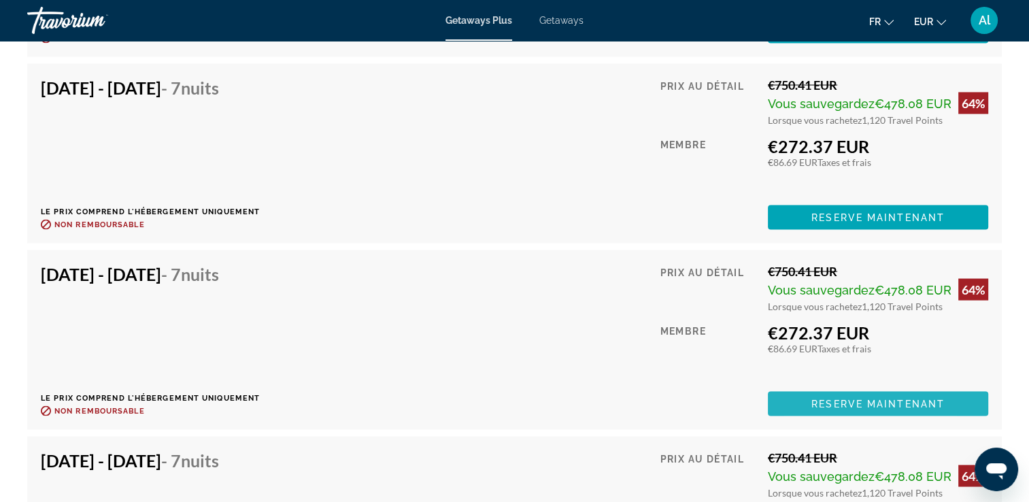
click at [800, 401] on span "Main content" at bounding box center [878, 403] width 220 height 33
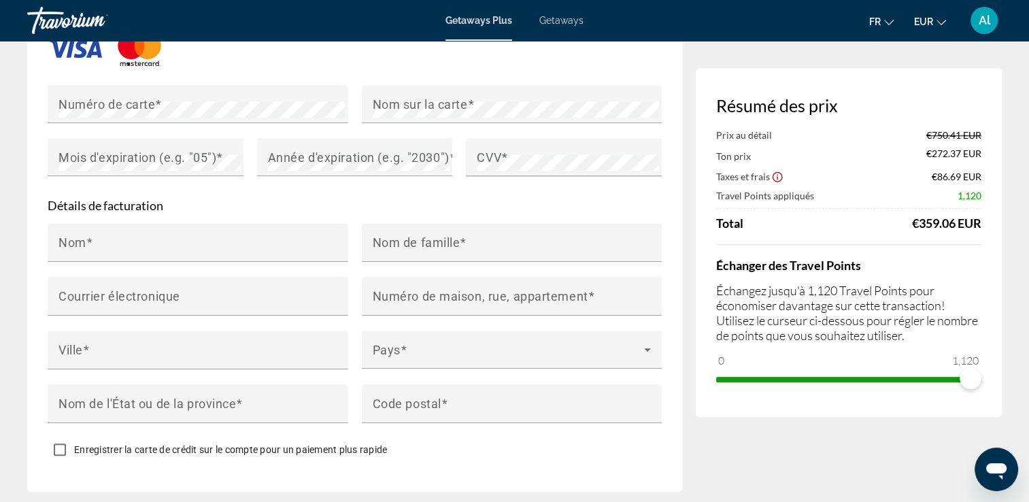
scroll to position [1215, 0]
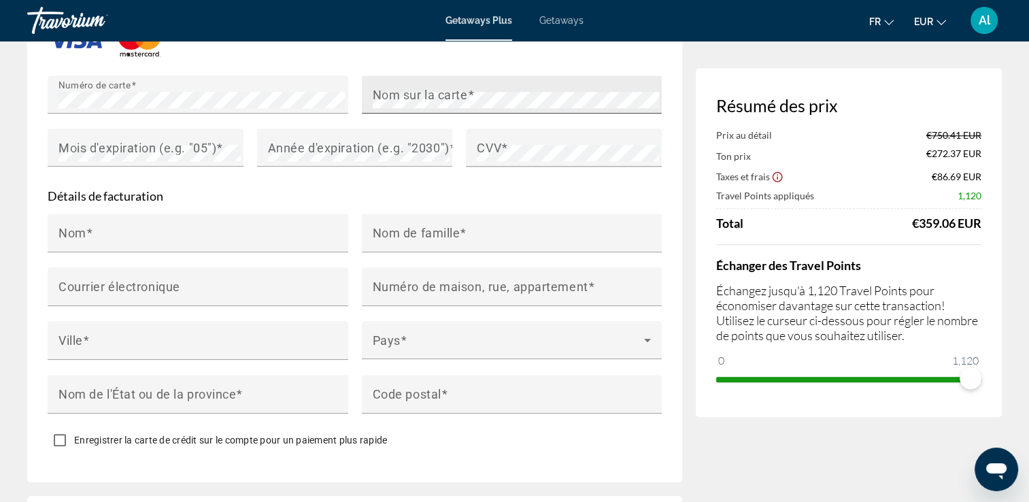
click at [386, 101] on mat-label "Nom sur la carte" at bounding box center [420, 94] width 95 height 14
click at [207, 154] on mat-label "Mois d'expiration (e.g. "05")" at bounding box center [138, 147] width 158 height 14
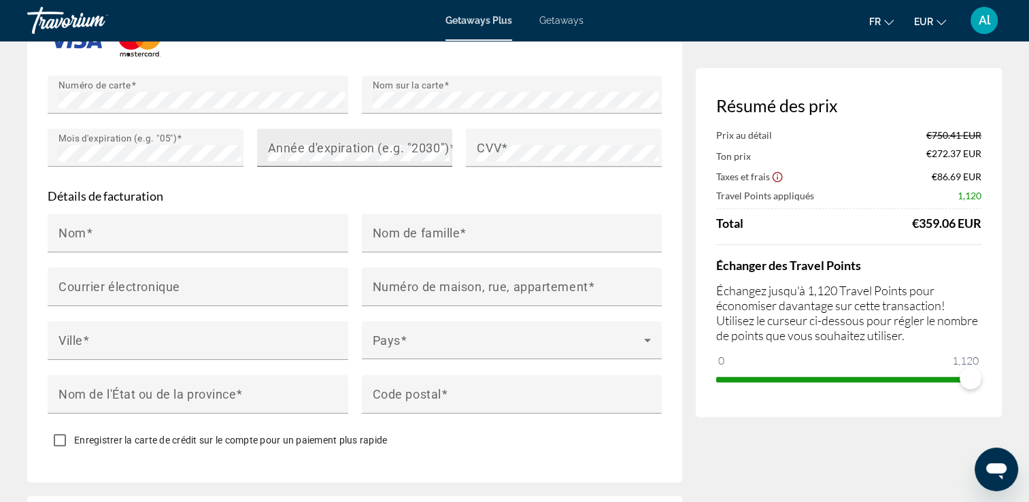
click at [272, 167] on div "Année d'expiration (e.g. "2030")" at bounding box center [359, 148] width 182 height 38
click at [490, 154] on mat-label "CVV" at bounding box center [489, 147] width 24 height 14
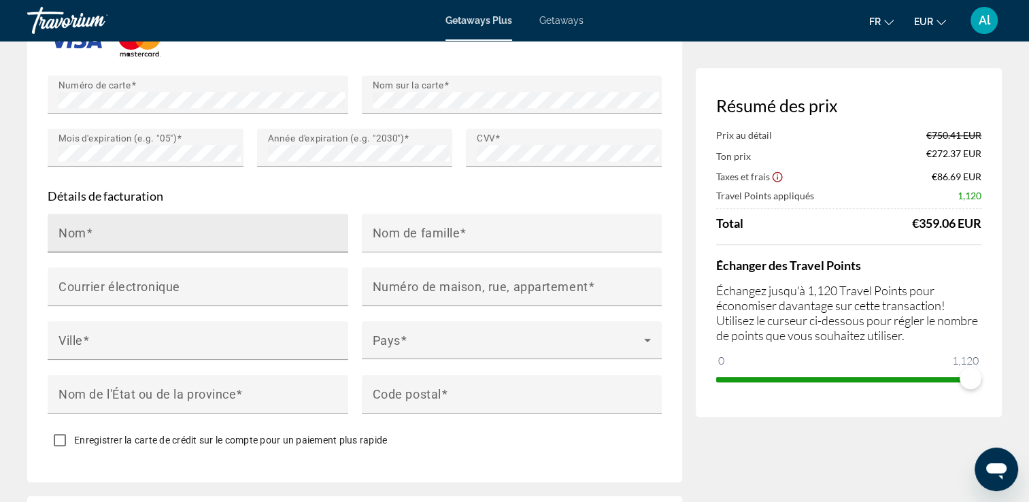
click at [275, 239] on div "Nom" at bounding box center [202, 233] width 287 height 39
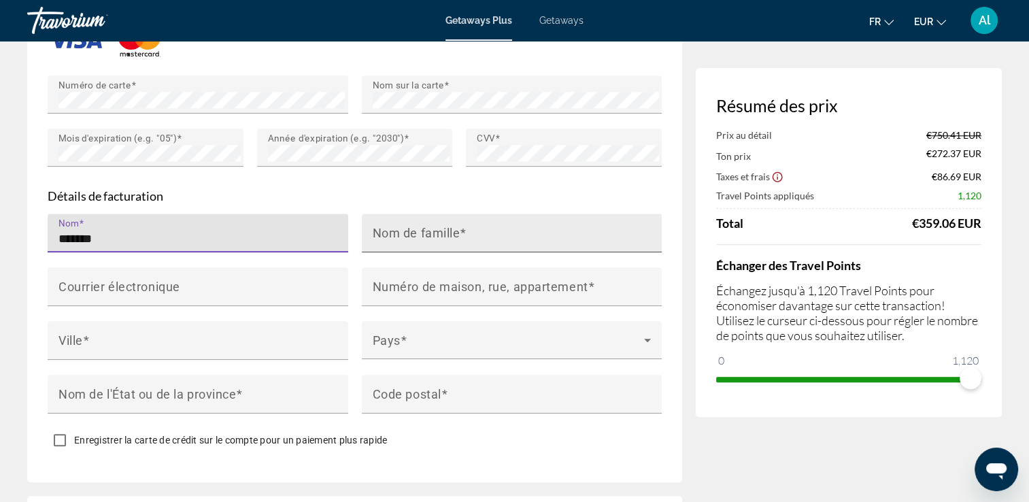
type input "*******"
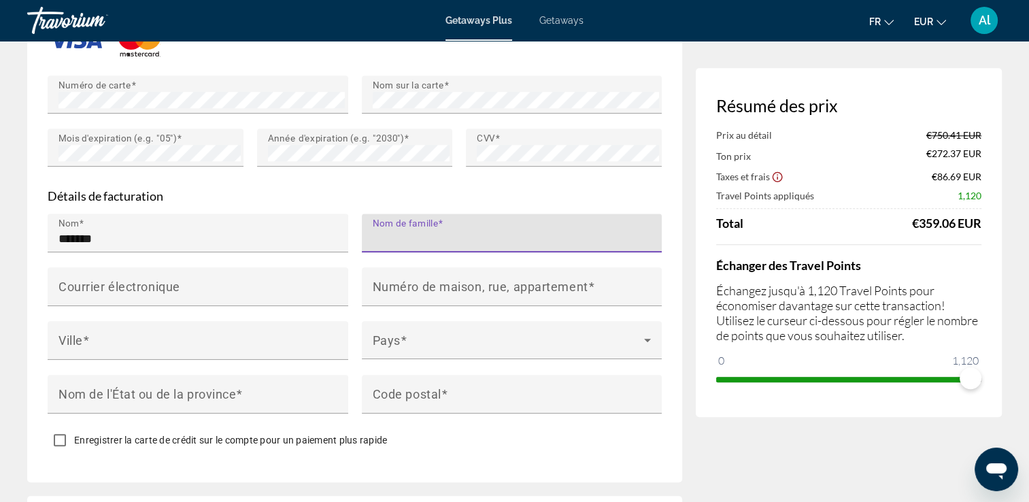
click at [400, 247] on input "Nom de famille" at bounding box center [516, 239] width 287 height 16
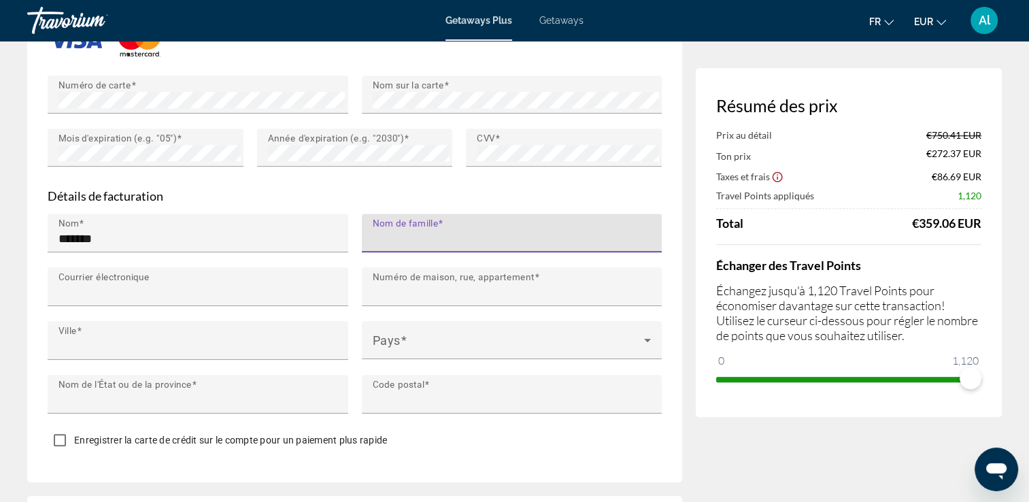
type input "**********"
type input "*"
type input "*********"
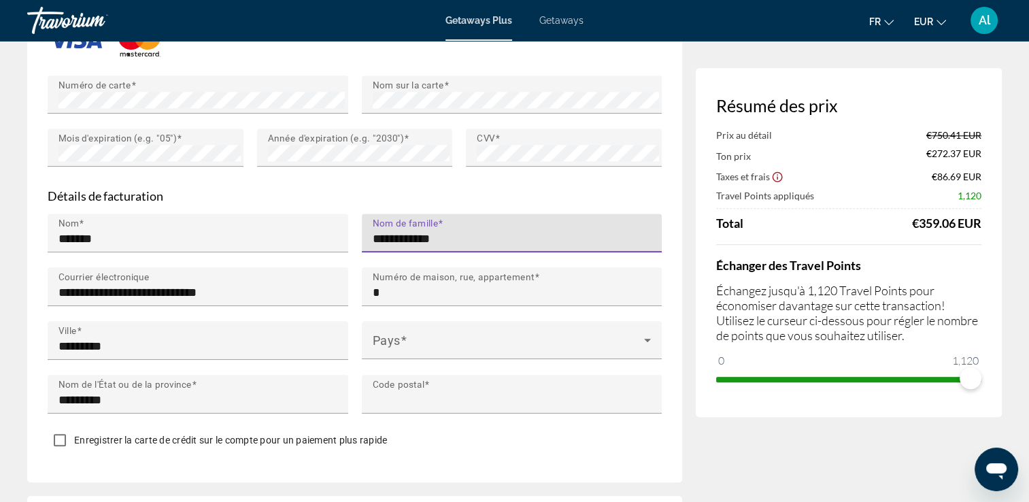
type input "*****"
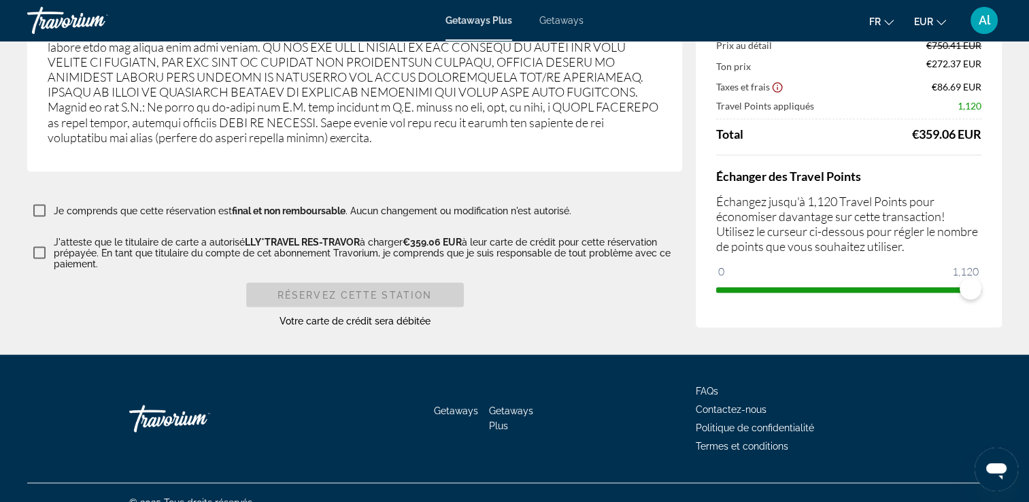
scroll to position [2457, 0]
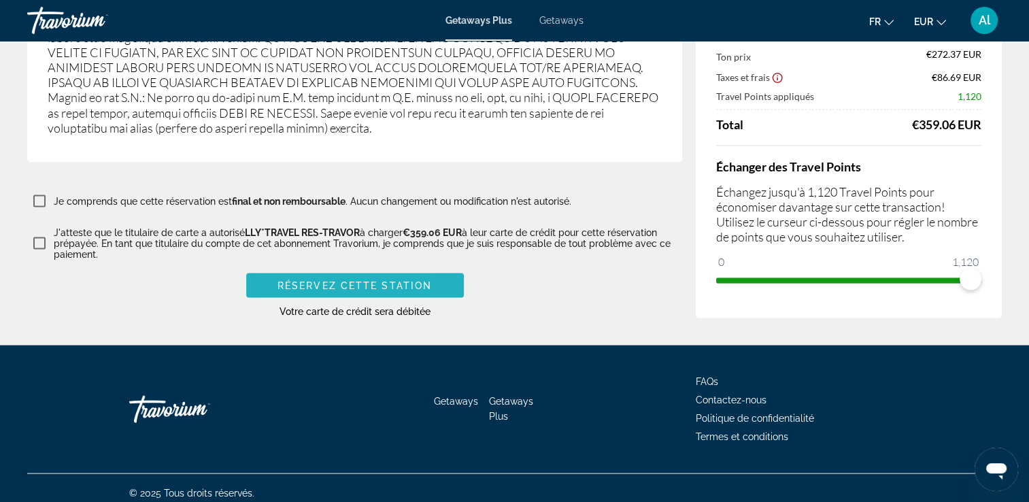
click at [275, 281] on span "Main content" at bounding box center [355, 285] width 218 height 33
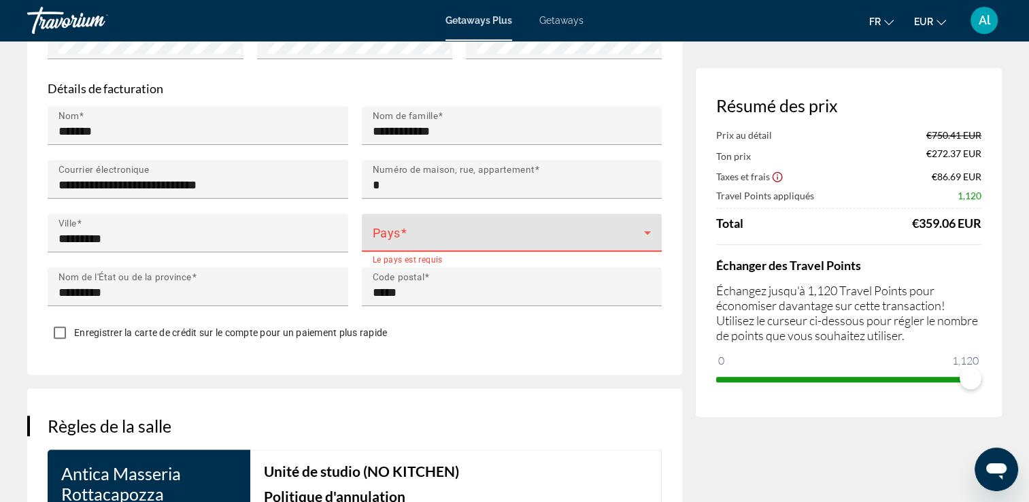
click at [505, 246] on span "Main content" at bounding box center [509, 238] width 272 height 16
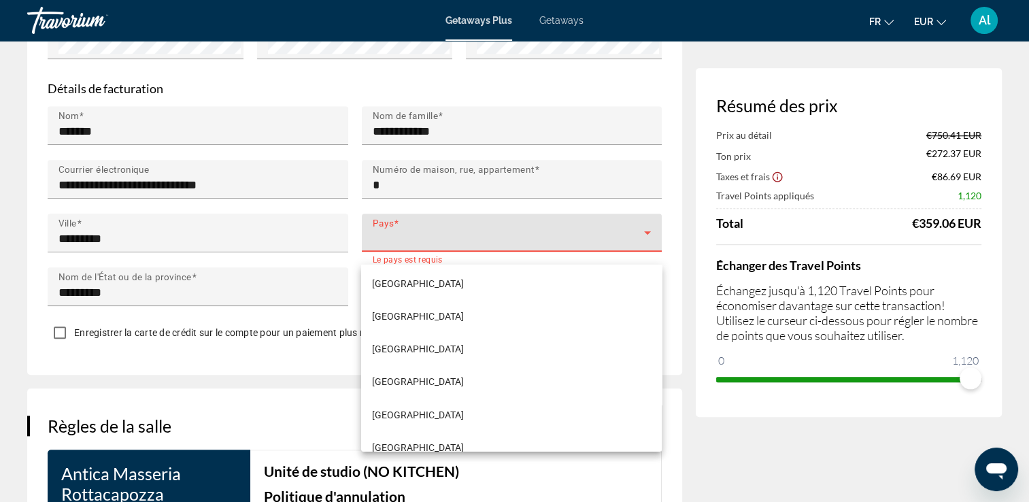
scroll to position [2458, 0]
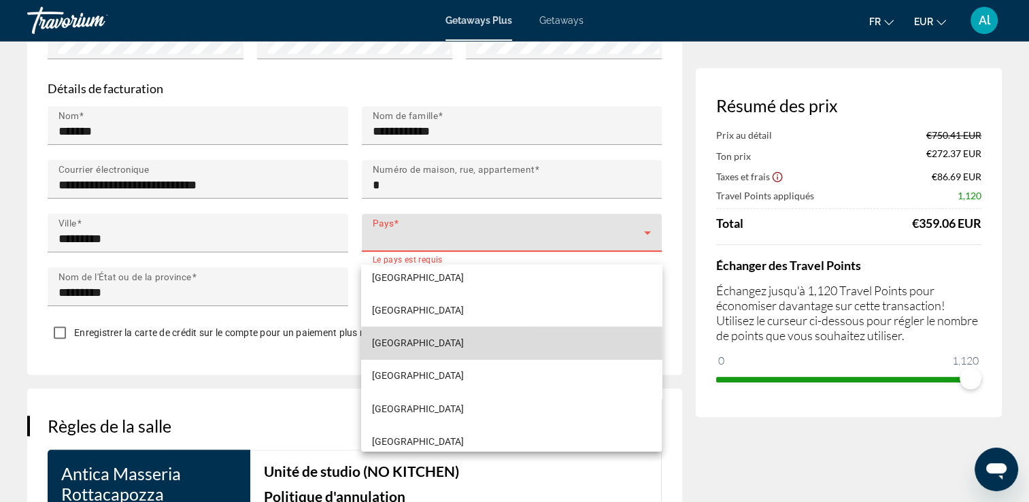
click at [573, 354] on mat-option "[GEOGRAPHIC_DATA]" at bounding box center [511, 343] width 300 height 33
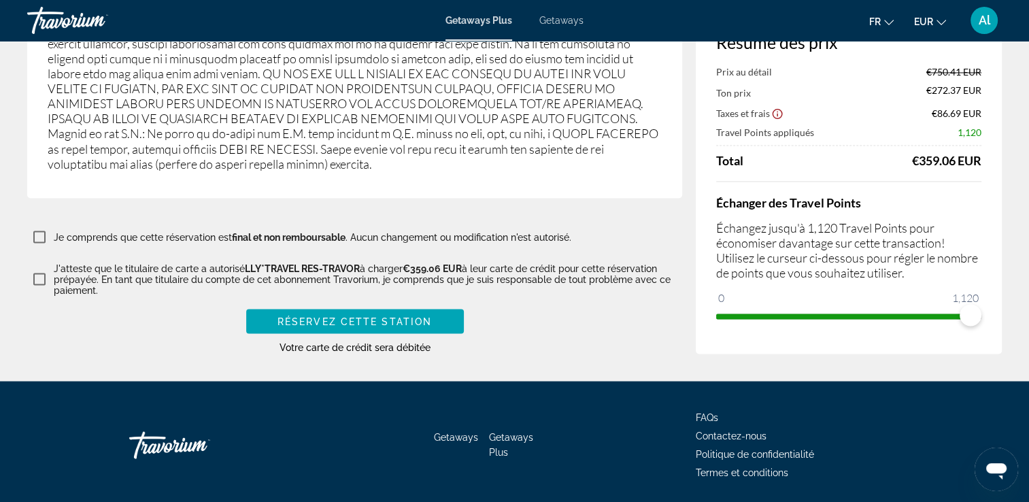
scroll to position [2466, 0]
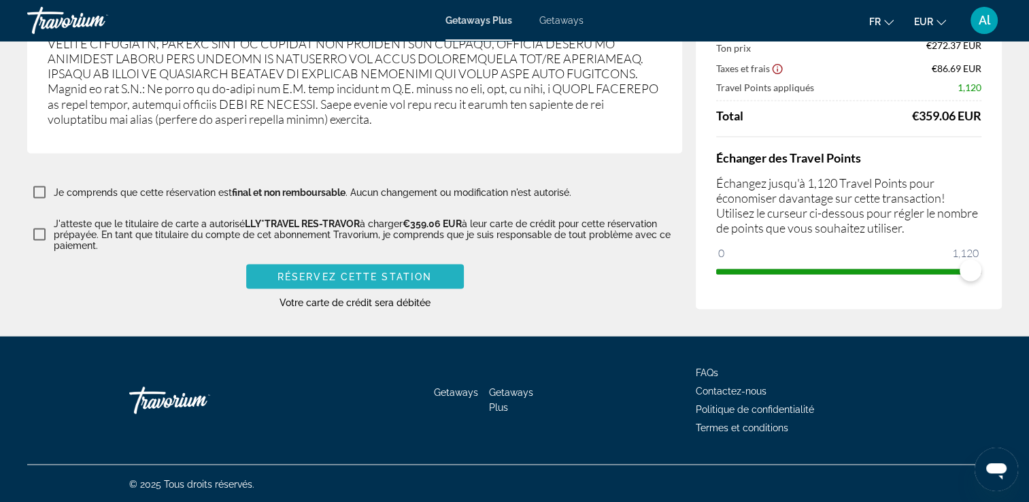
click at [344, 271] on span "Réservez cette station" at bounding box center [355, 276] width 154 height 11
